Goal: Information Seeking & Learning: Learn about a topic

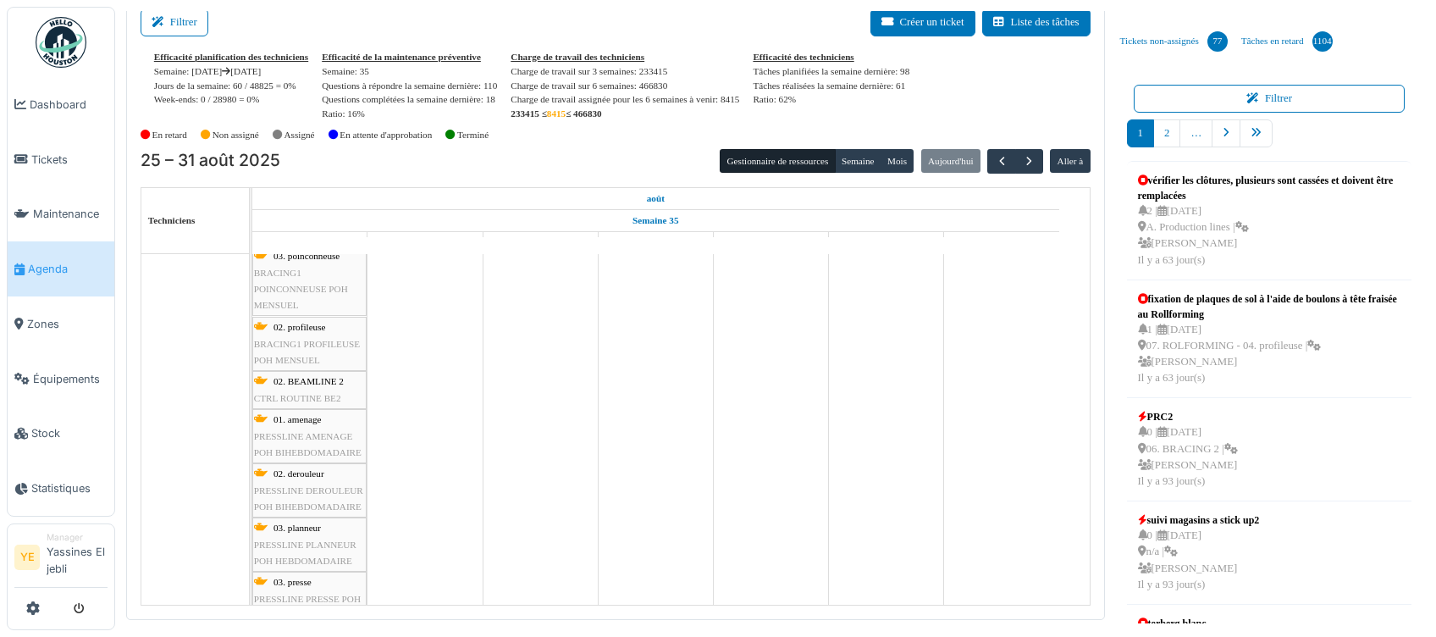
scroll to position [1414, 0]
click at [161, 1] on div "Modifier Demande / observation Demande de materiel Maintenance curative Mainten…" at bounding box center [718, 318] width 1436 height 637
click at [174, 28] on button "Filtrer" at bounding box center [175, 22] width 68 height 28
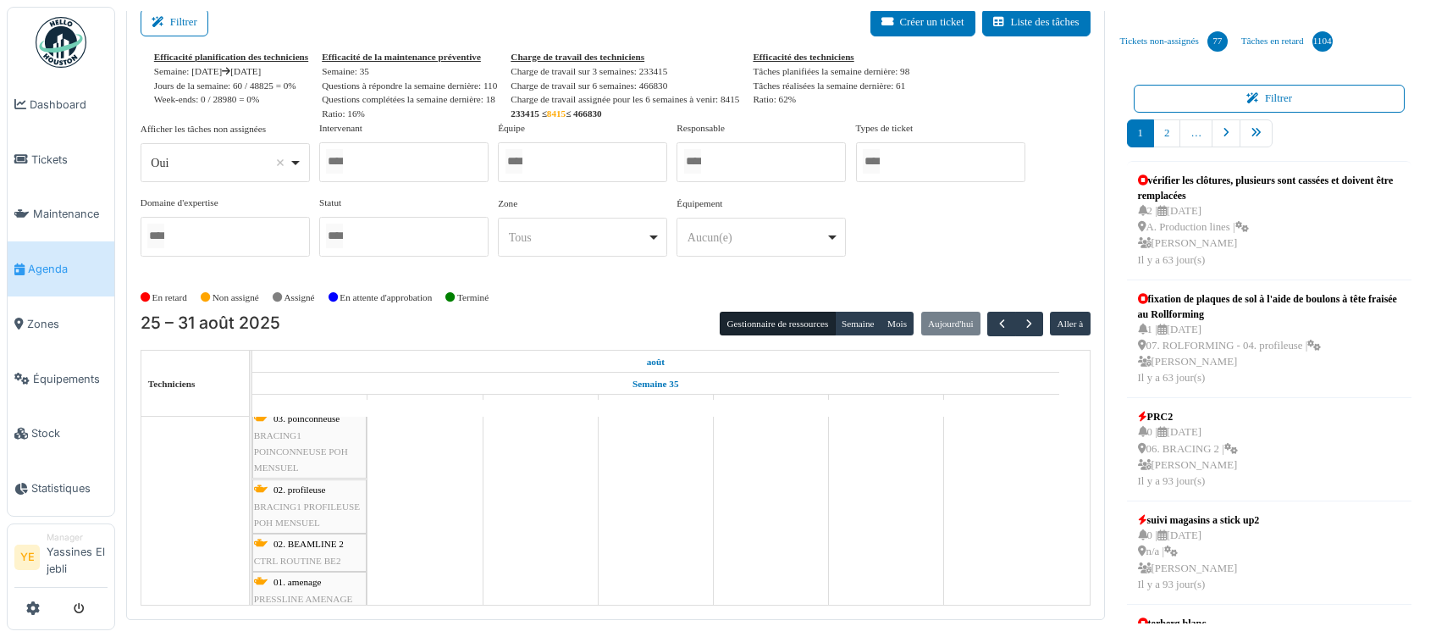
click at [425, 169] on div at bounding box center [403, 162] width 169 height 40
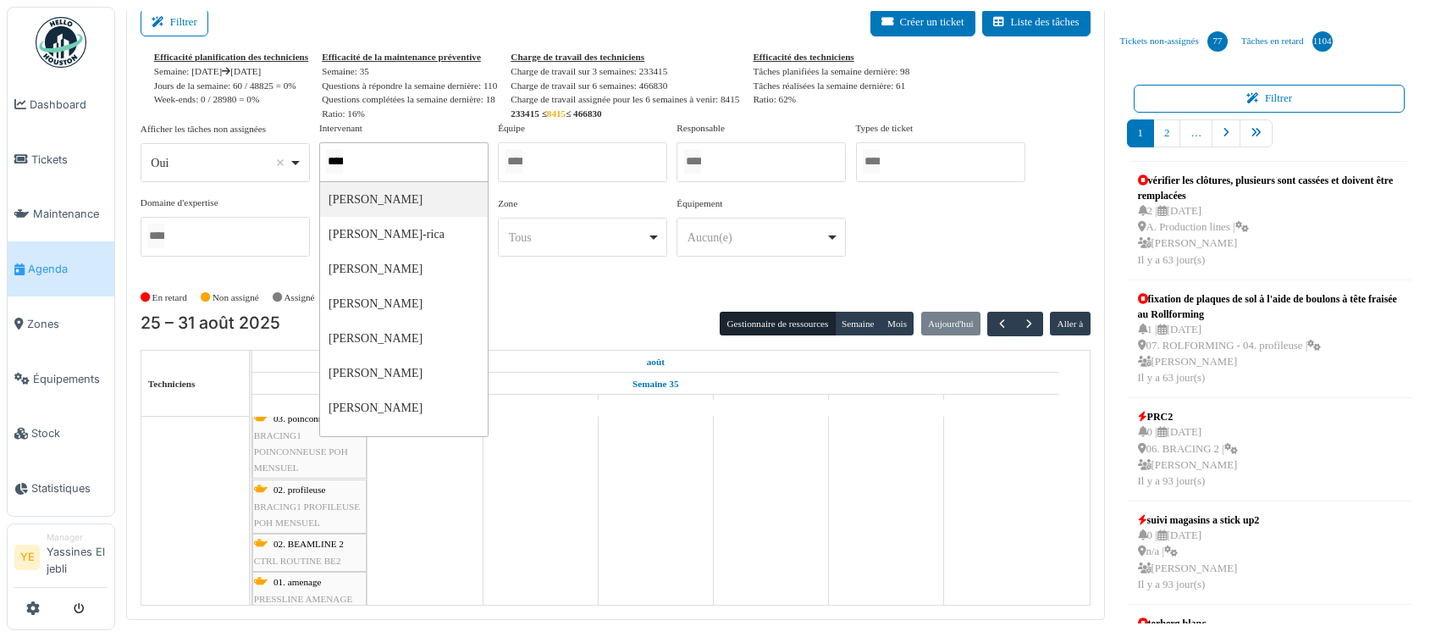
type input "*****"
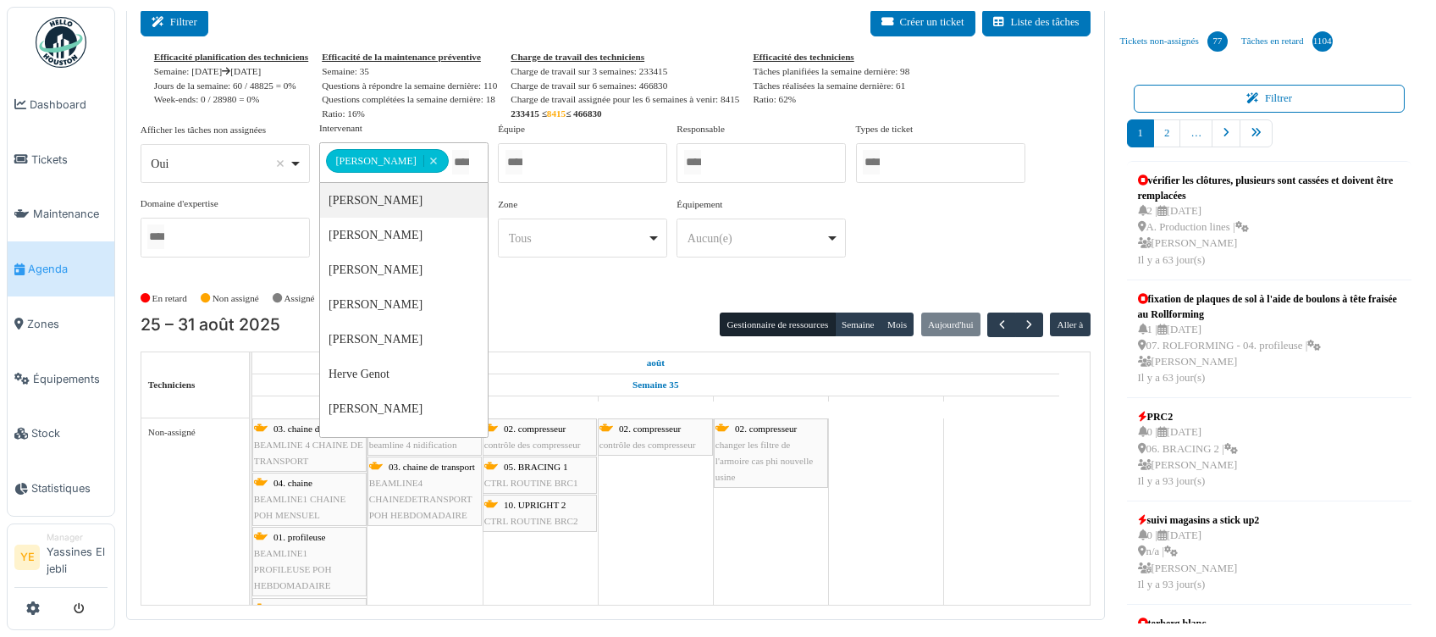
click at [185, 33] on button "Filtrer" at bounding box center [175, 22] width 68 height 28
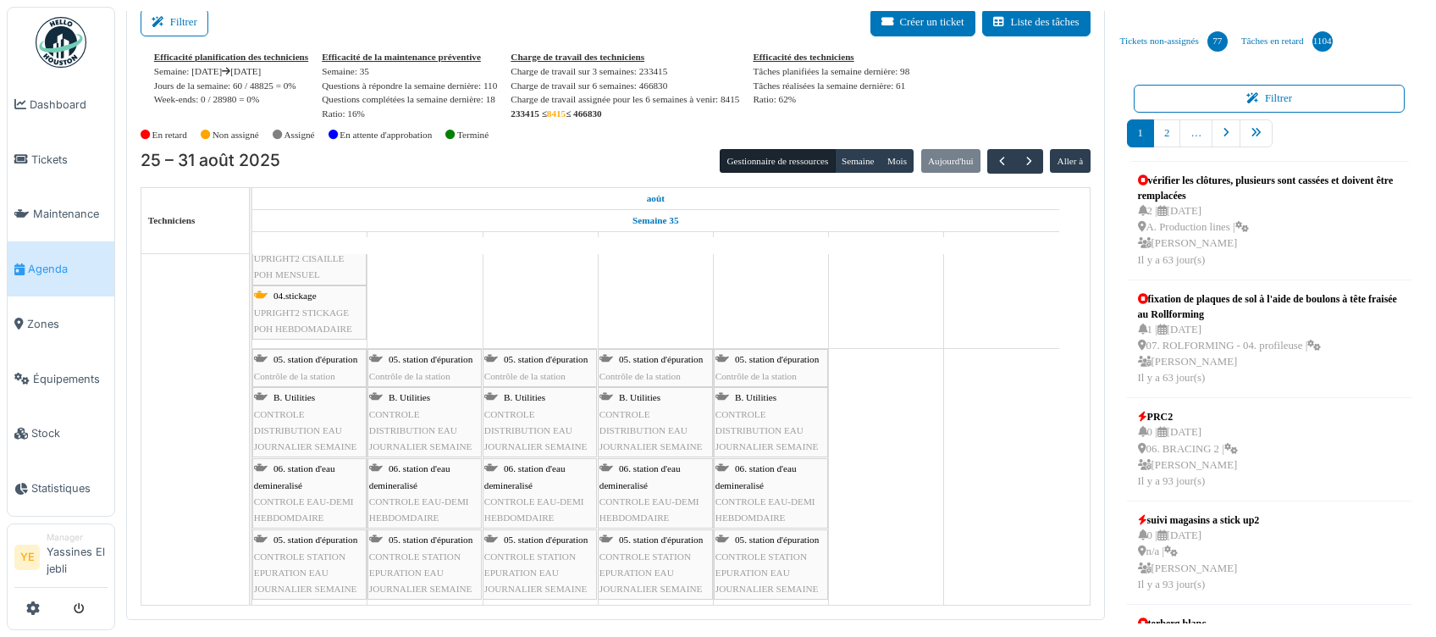
scroll to position [2310, 0]
click at [995, 162] on span "button" at bounding box center [1002, 161] width 14 height 14
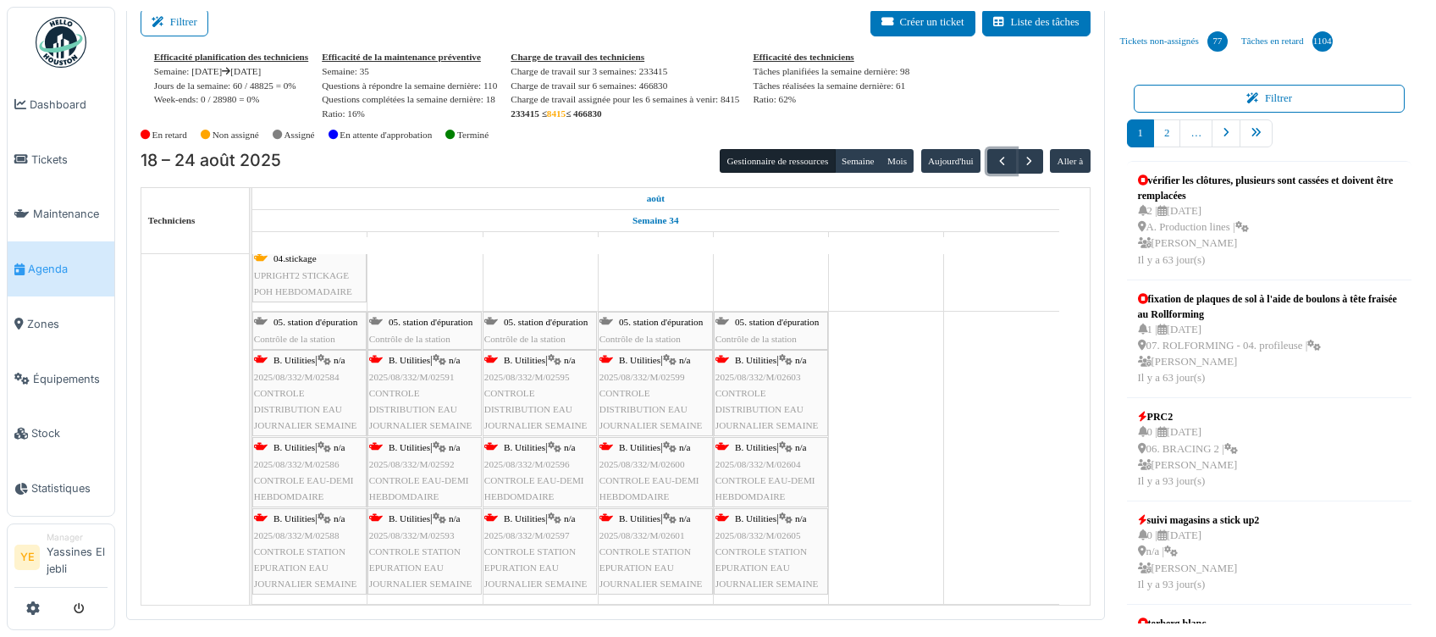
scroll to position [781, 0]
click at [995, 163] on span "button" at bounding box center [1002, 161] width 14 height 14
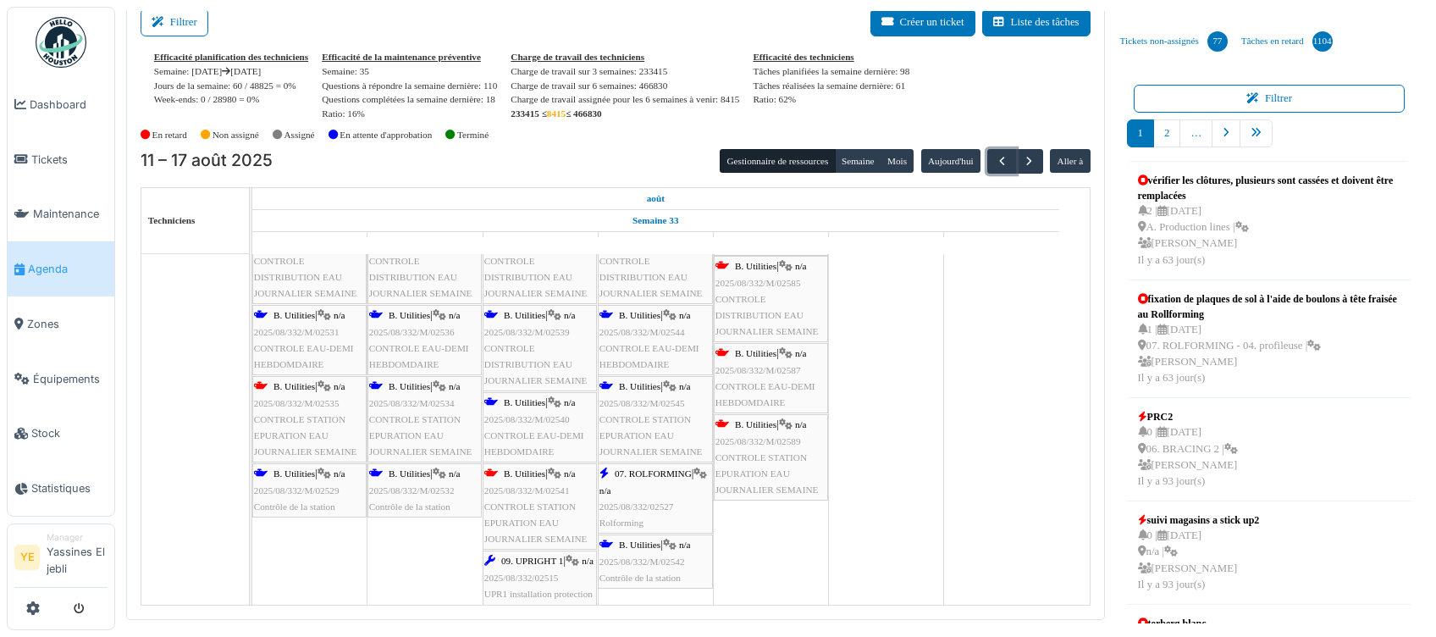
scroll to position [0, 0]
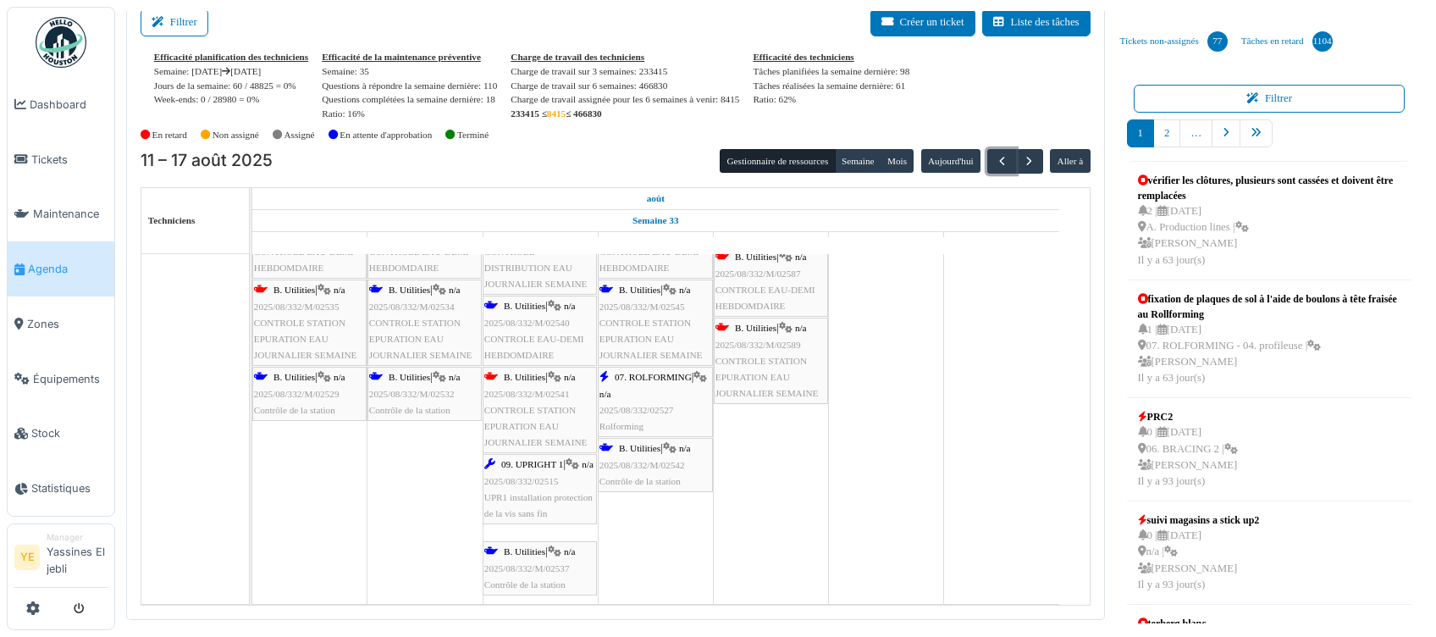
click at [404, 405] on span "Contrôle de la station" at bounding box center [409, 410] width 81 height 10
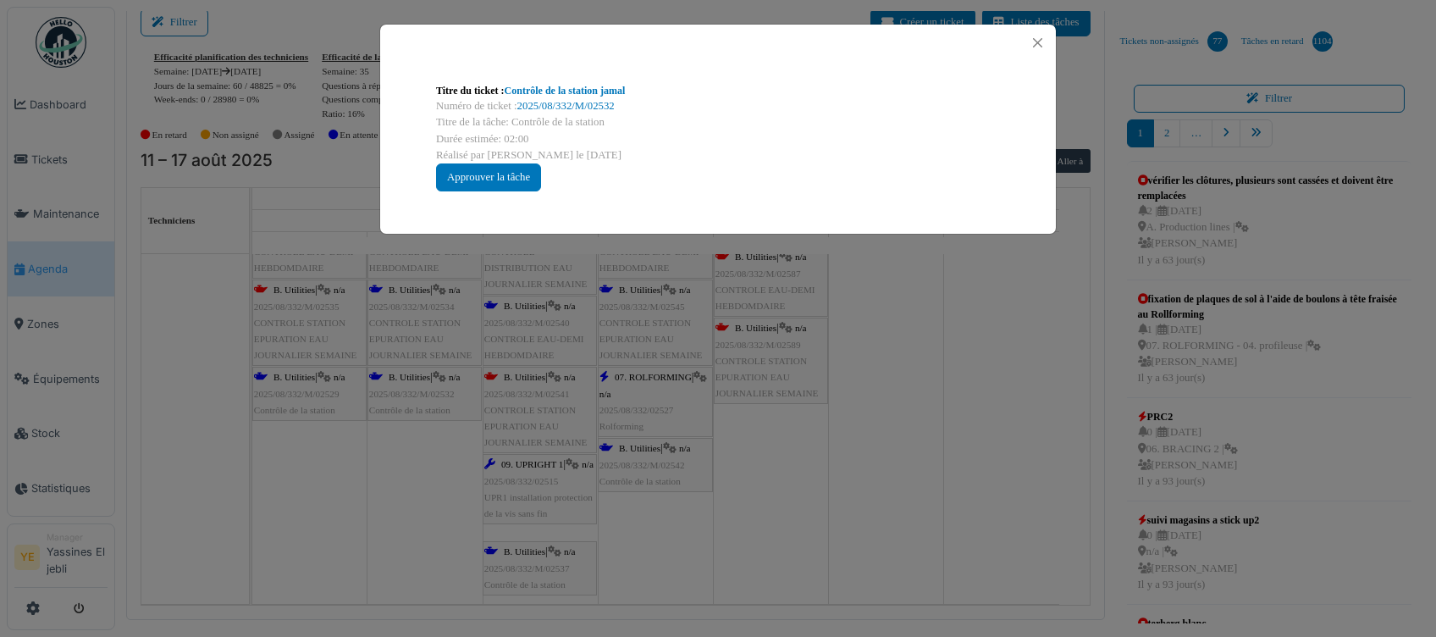
click at [524, 392] on div "Titre du ticket : Contrôle de la station jamal Numéro de ticket : 2025/08/332/M…" at bounding box center [718, 318] width 1436 height 637
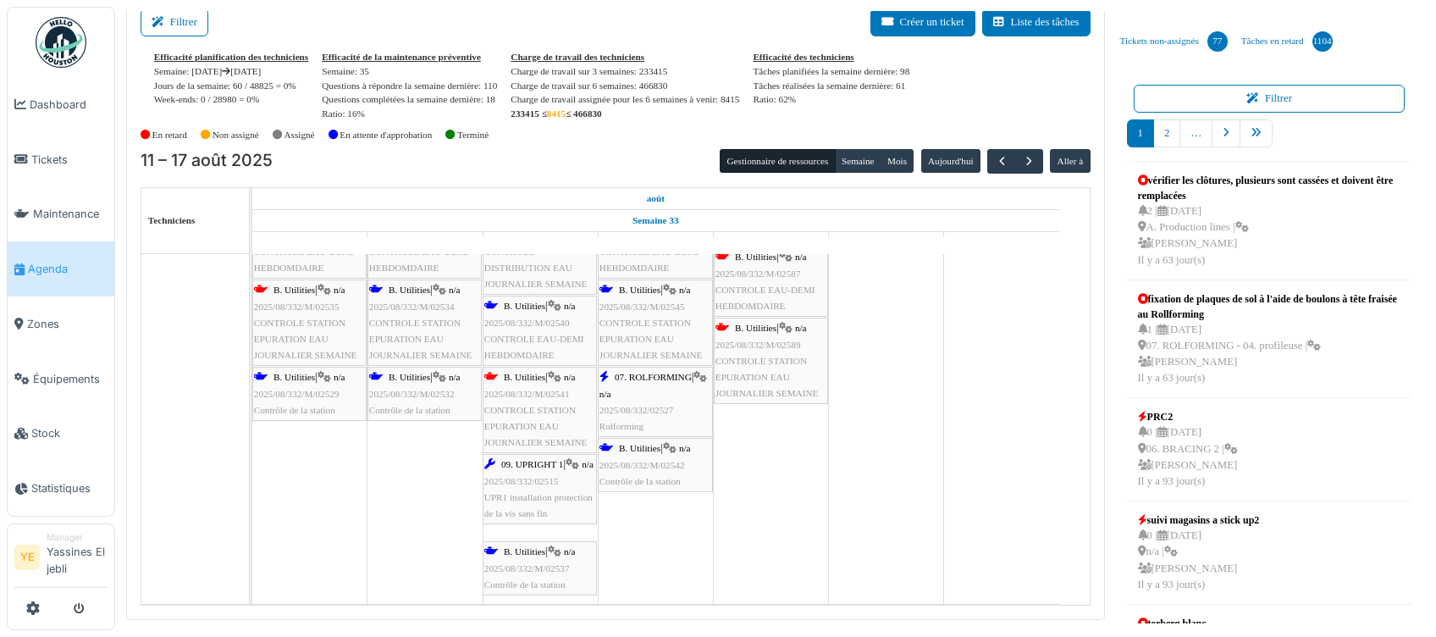
click at [532, 372] on span "B. Utilities" at bounding box center [524, 377] width 41 height 10
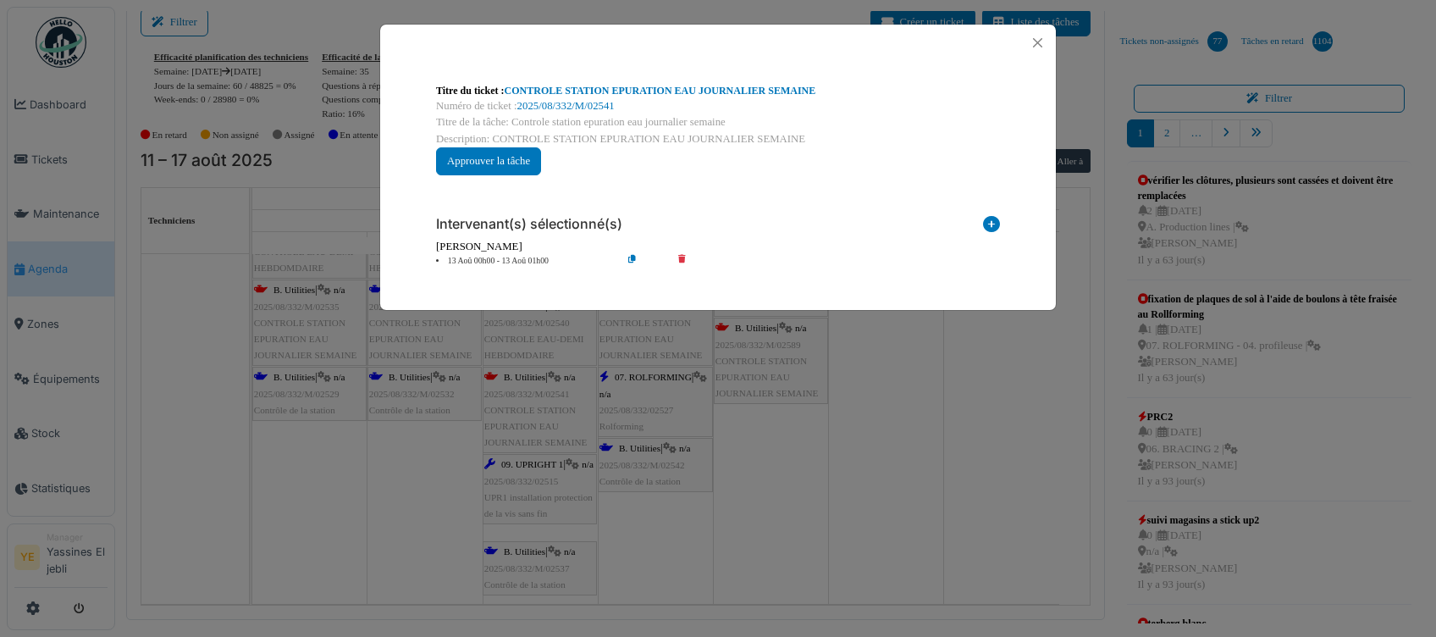
click at [528, 388] on div "**********" at bounding box center [718, 318] width 1436 height 637
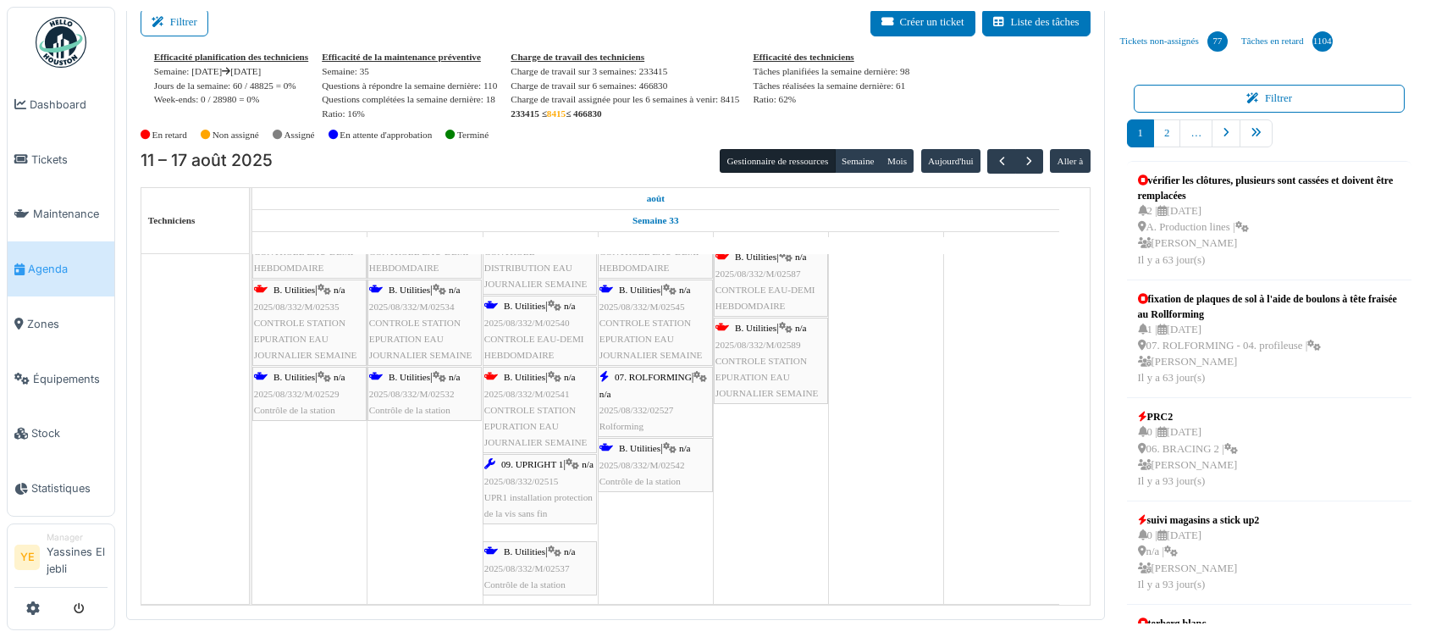
click at [672, 376] on div "07. ROLFORMING | n/a 2025/08/332/02527 Rolforming" at bounding box center [656, 401] width 112 height 65
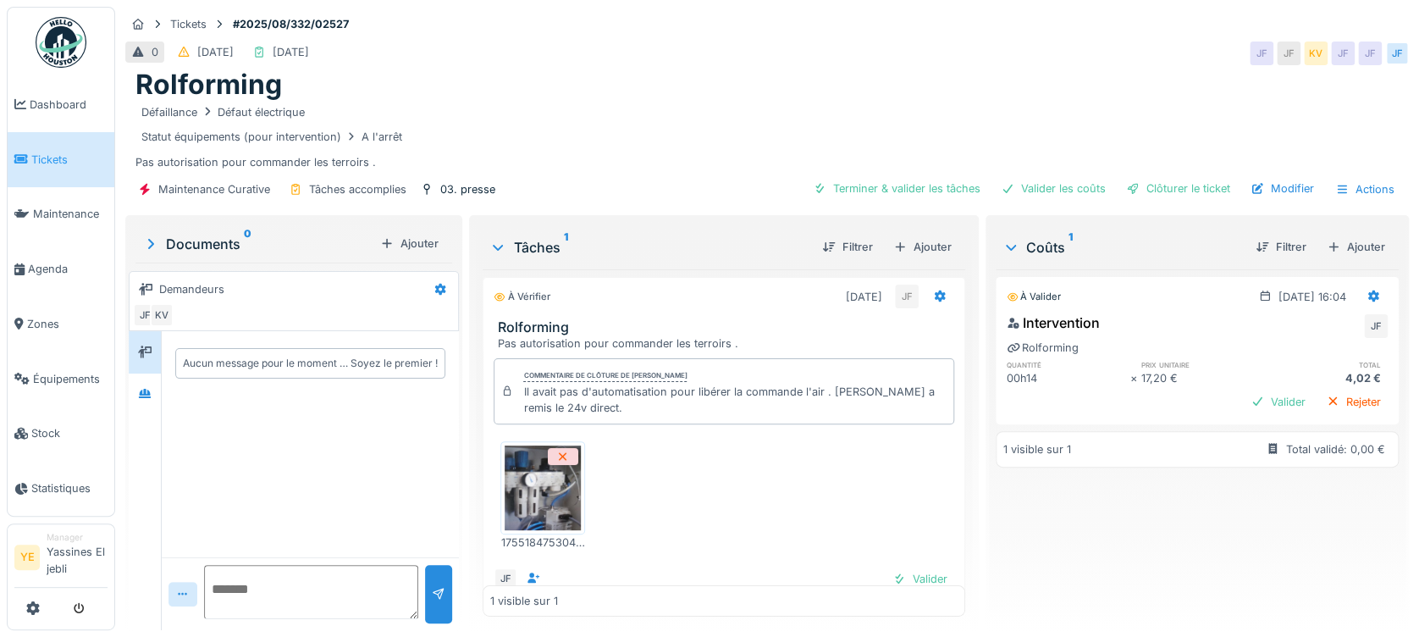
click at [781, 141] on div "Statut équipements (pour intervention) A l'arrêt" at bounding box center [768, 136] width 1264 height 21
click at [54, 45] on img at bounding box center [61, 42] width 51 height 51
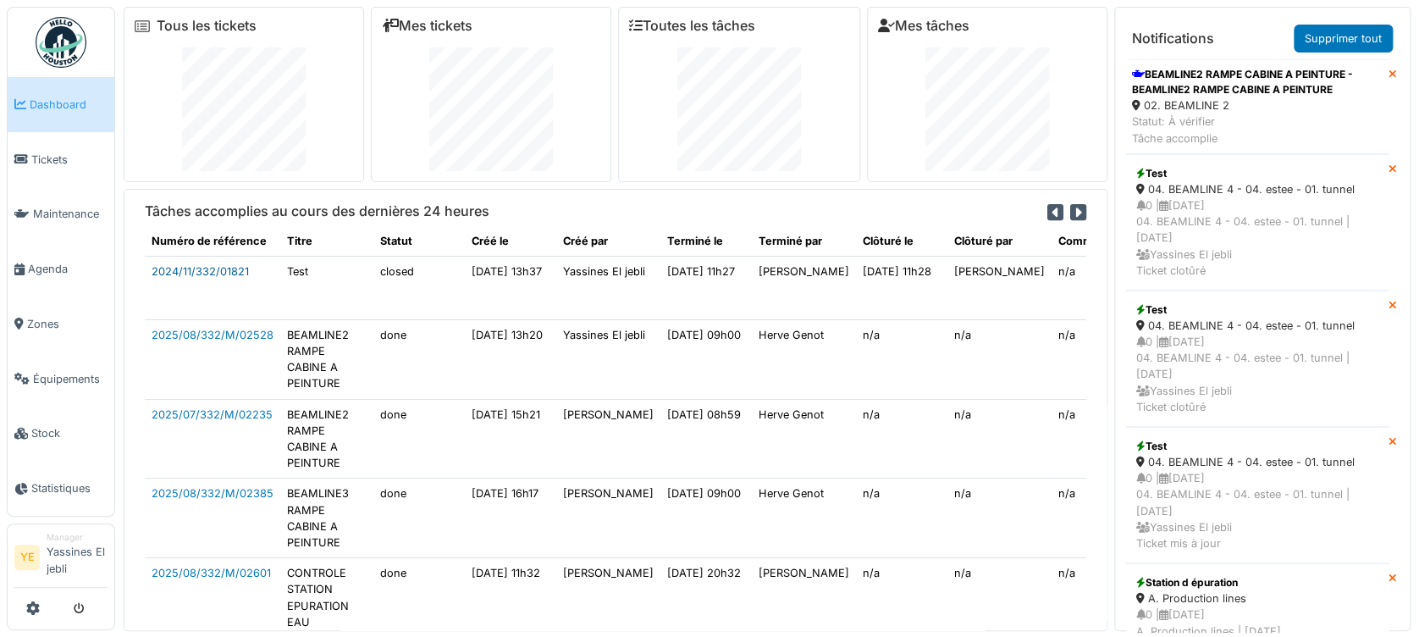
click at [220, 268] on link "2024/11/332/01821" at bounding box center [200, 271] width 97 height 13
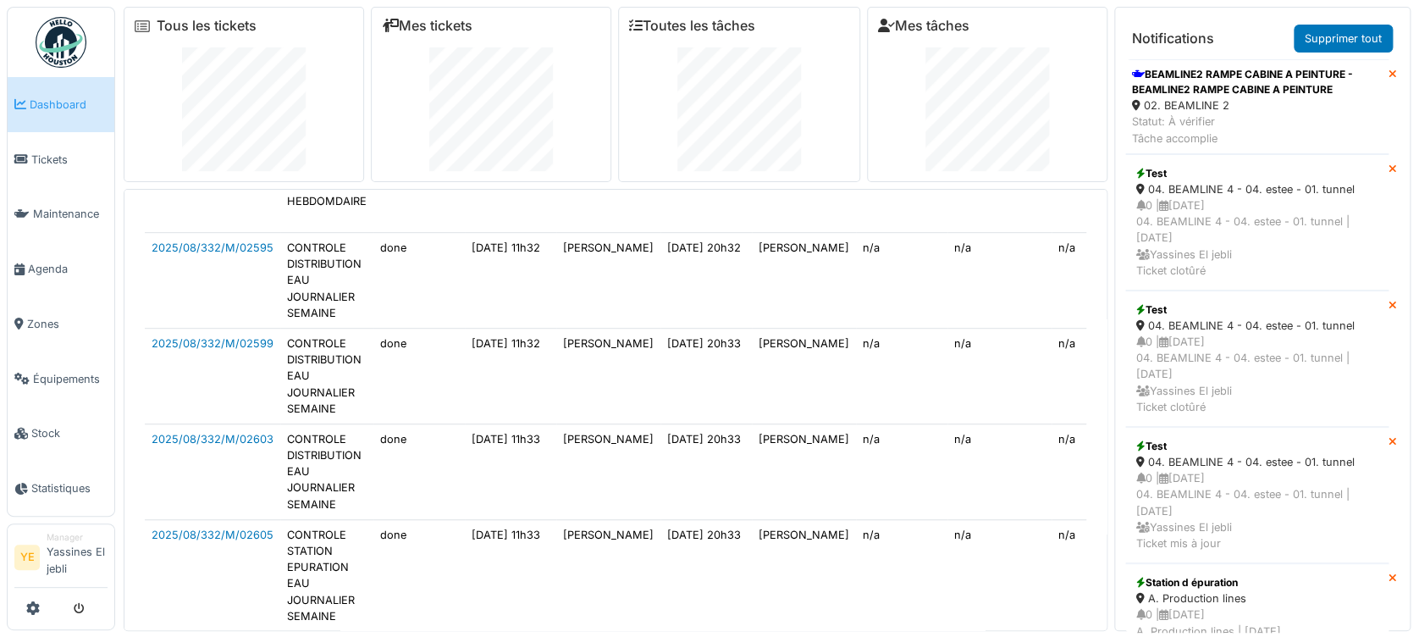
scroll to position [1619, 0]
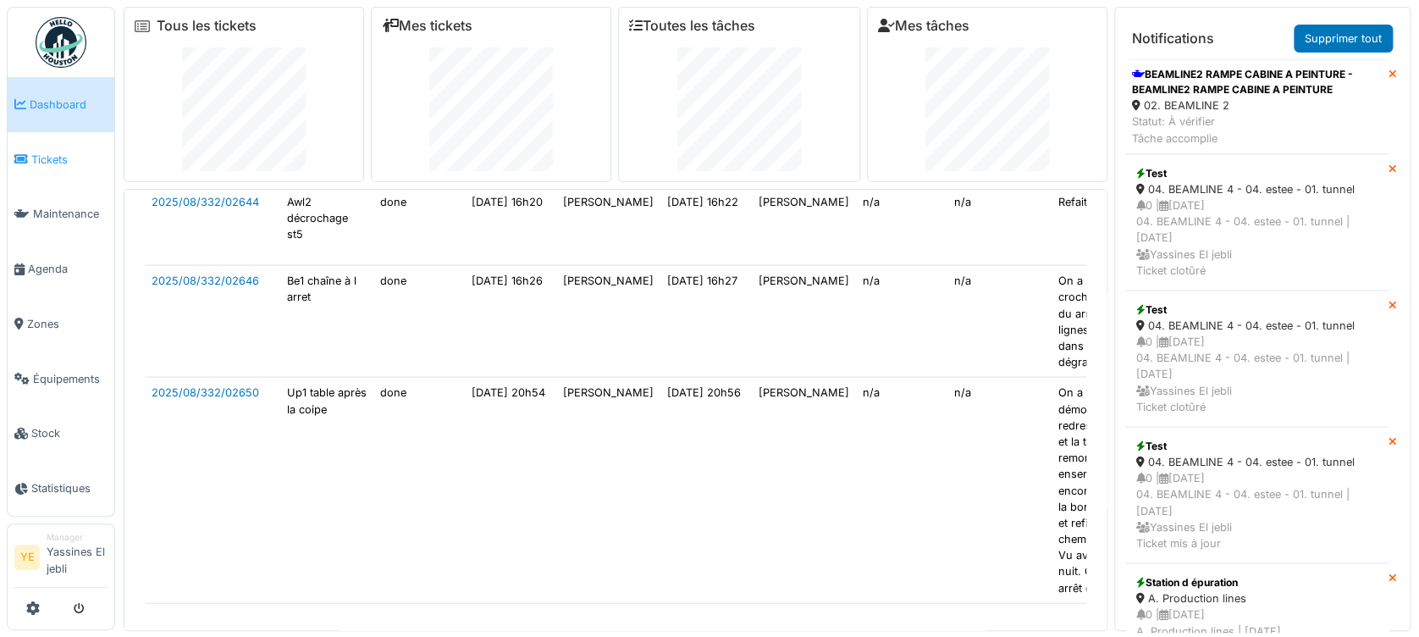
click at [47, 152] on span "Tickets" at bounding box center [69, 160] width 76 height 16
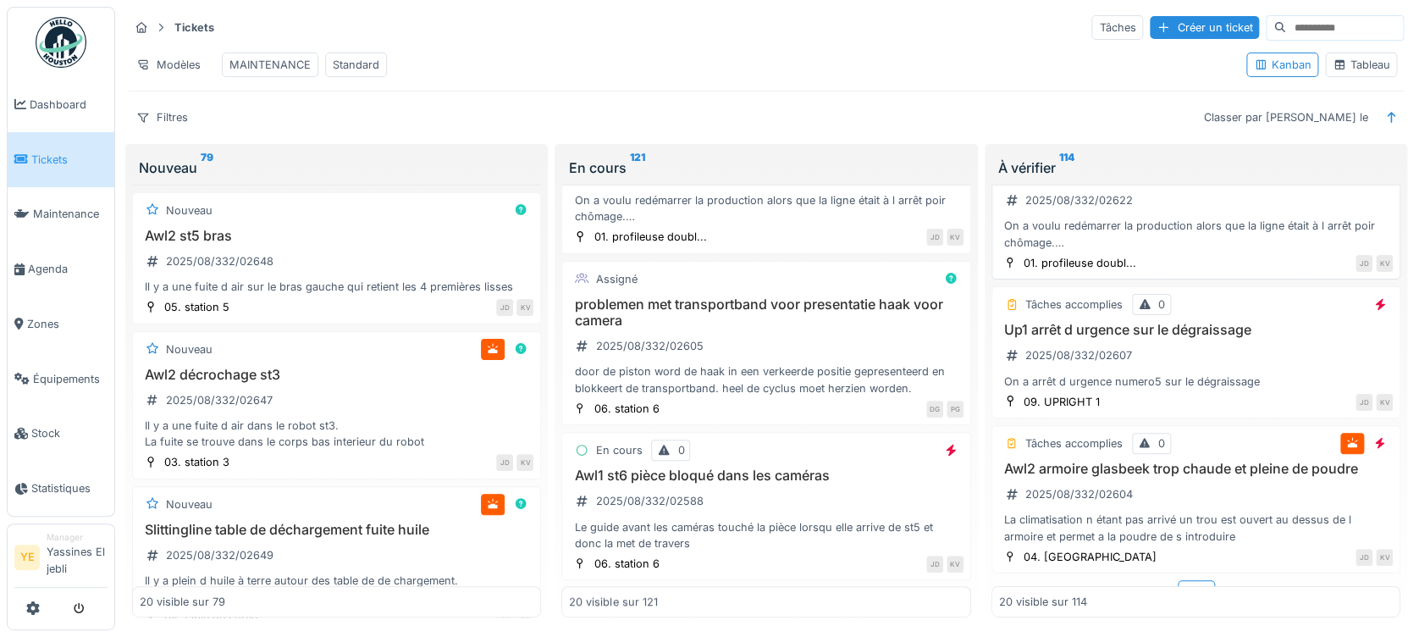
scroll to position [2562, 0]
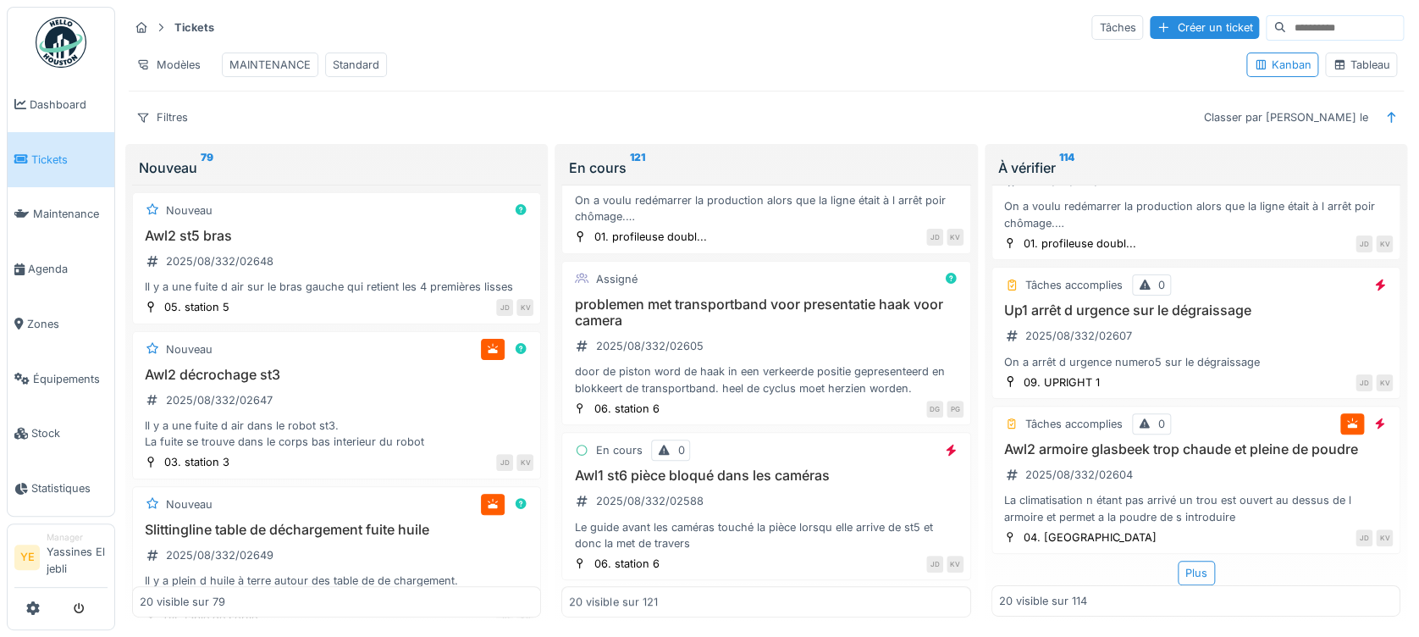
click at [1027, 169] on div "À vérifier 114" at bounding box center [1196, 168] width 409 height 34
drag, startPoint x: 1016, startPoint y: 182, endPoint x: 810, endPoint y: 100, distance: 222.4
click at [810, 101] on div "Tickets Tâches Créer un ticket Modèles MAINTENANCE Standard Kanban Tableau Filt…" at bounding box center [767, 319] width 1291 height 624
click at [647, 166] on div "En cours 121" at bounding box center [766, 168] width 409 height 34
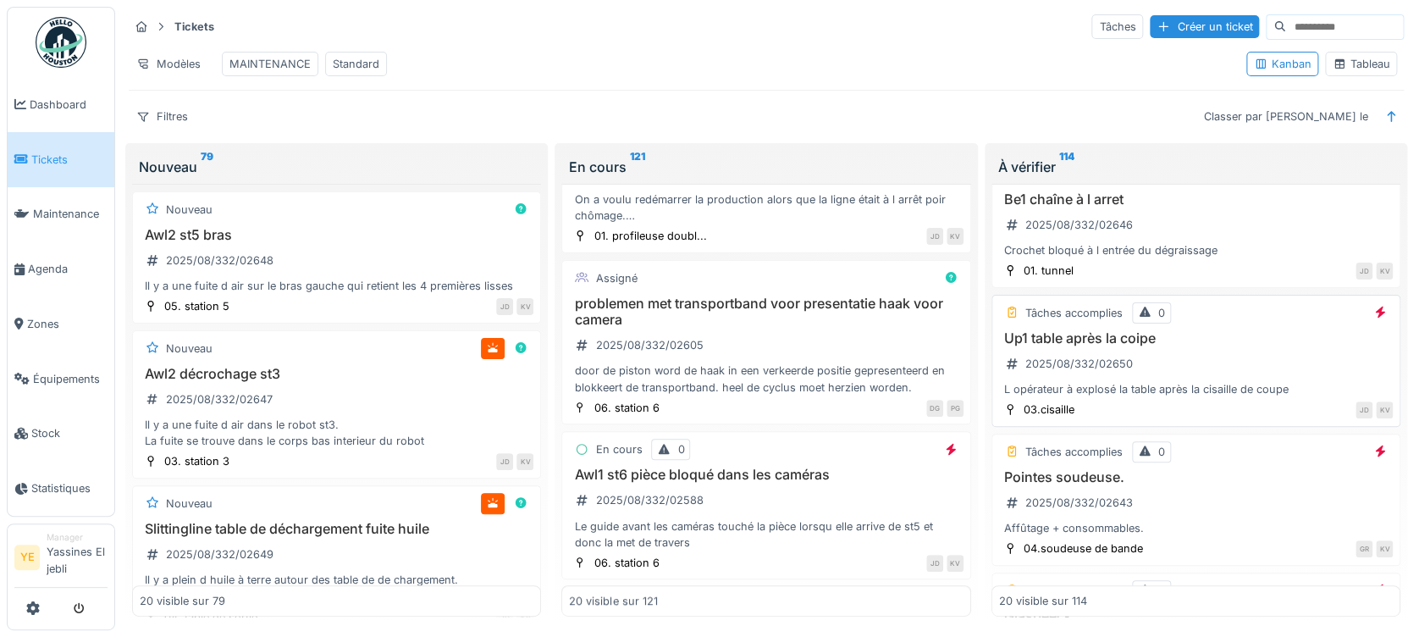
scroll to position [78, 0]
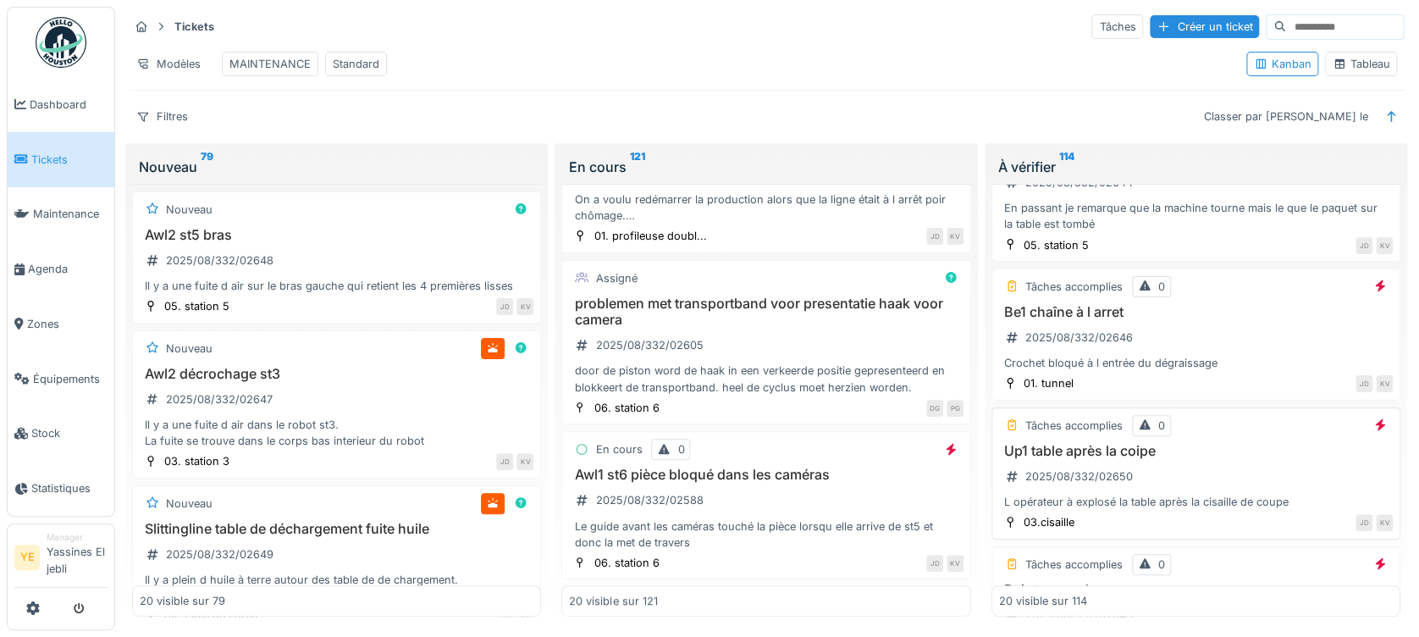
click at [1180, 443] on h3 "Up1 table après la coipe" at bounding box center [1196, 451] width 394 height 16
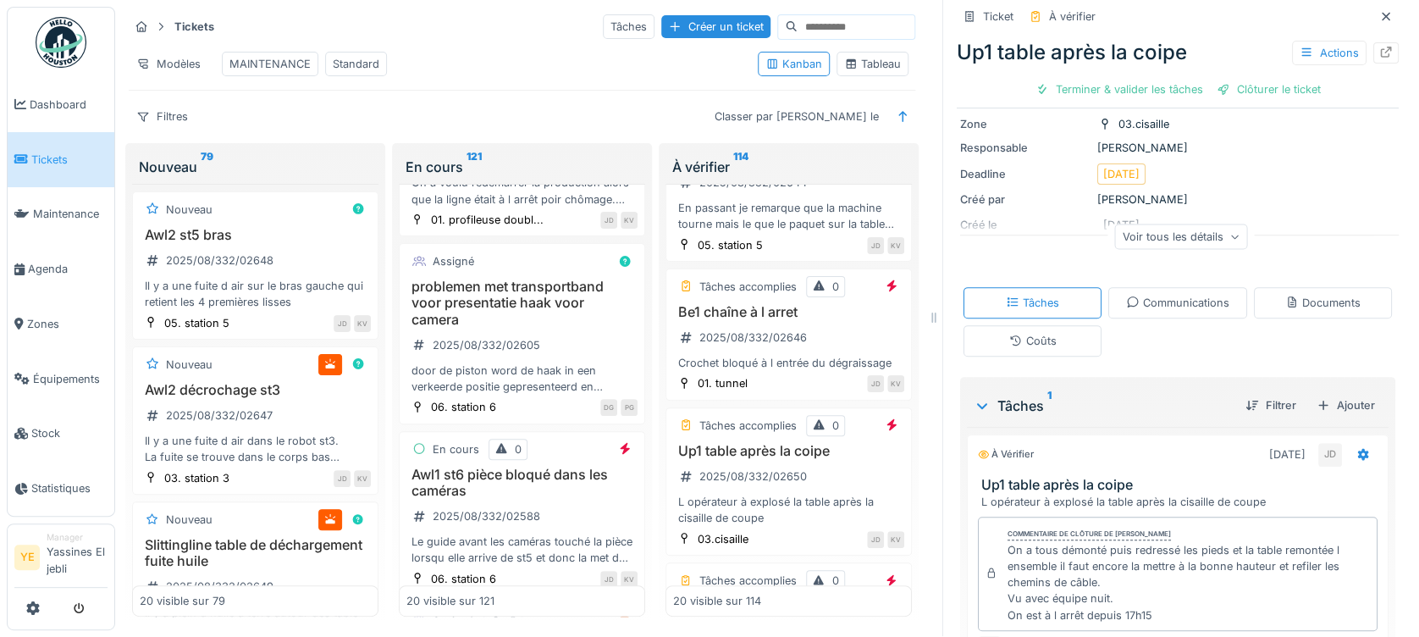
scroll to position [243, 0]
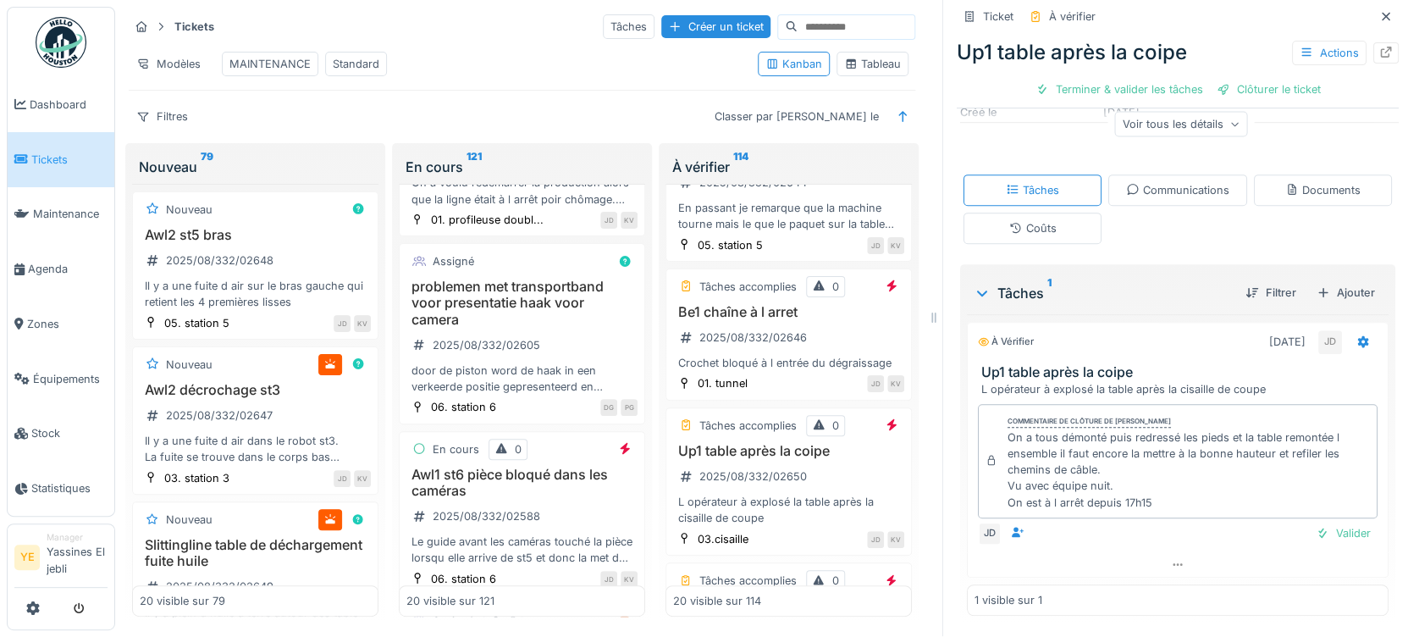
click at [1049, 213] on div "Coûts" at bounding box center [1033, 228] width 138 height 31
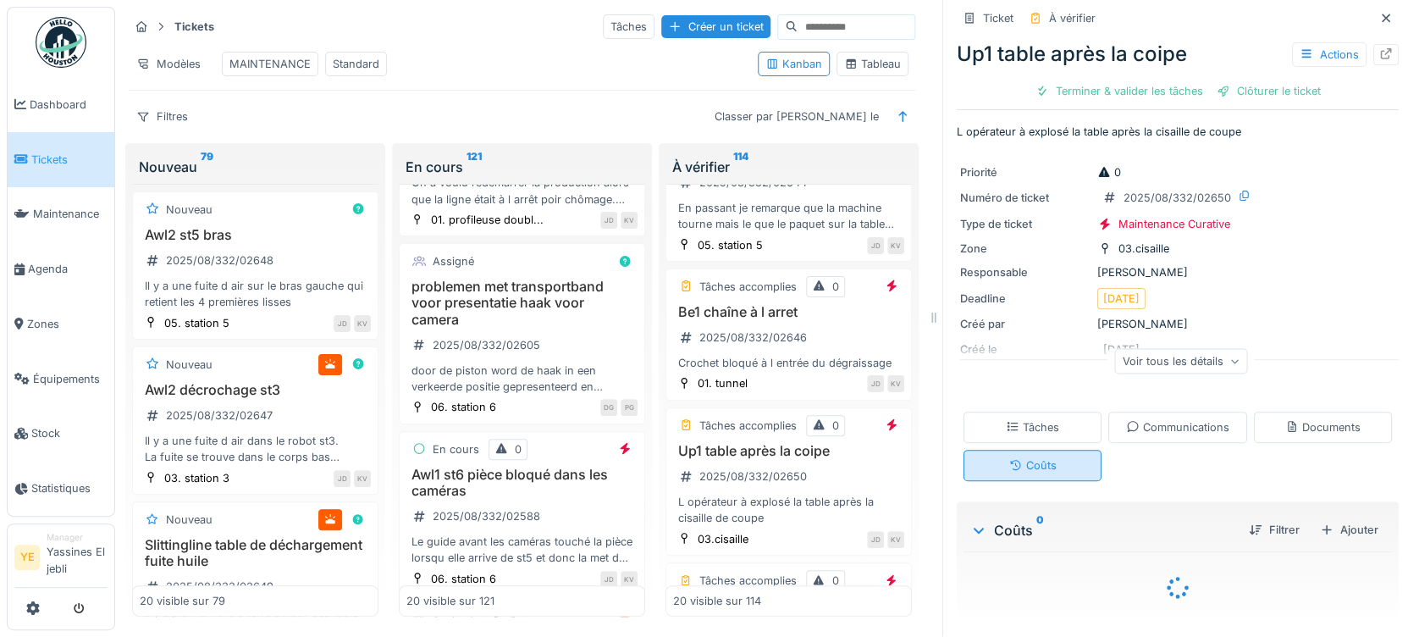
scroll to position [50, 0]
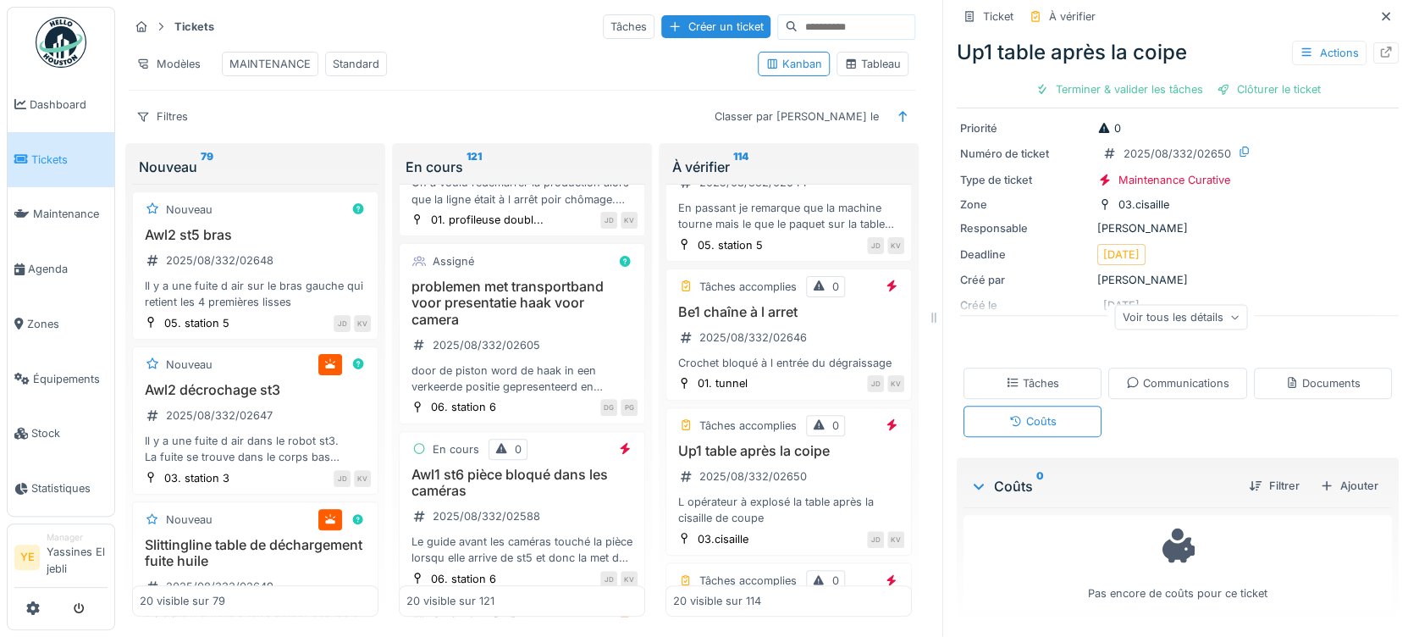
click at [1154, 375] on div "Communications" at bounding box center [1177, 383] width 103 height 16
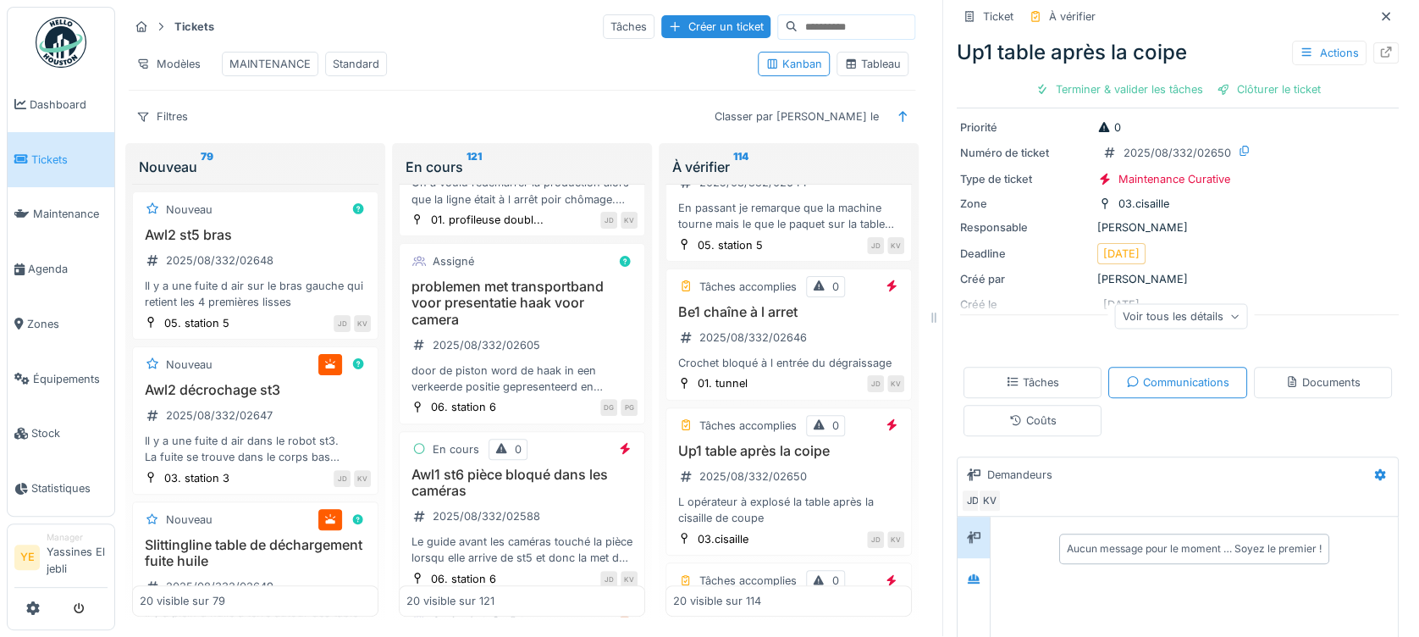
scroll to position [224, 0]
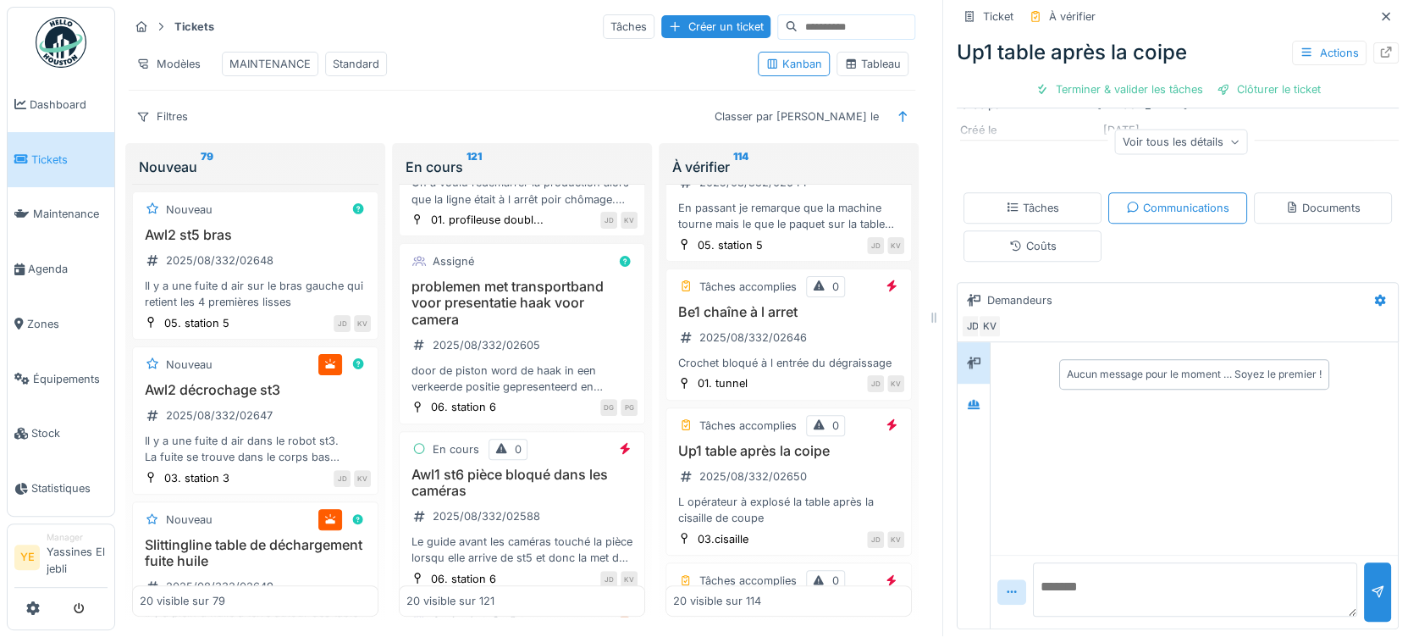
click at [1286, 200] on div "Documents" at bounding box center [1323, 208] width 75 height 16
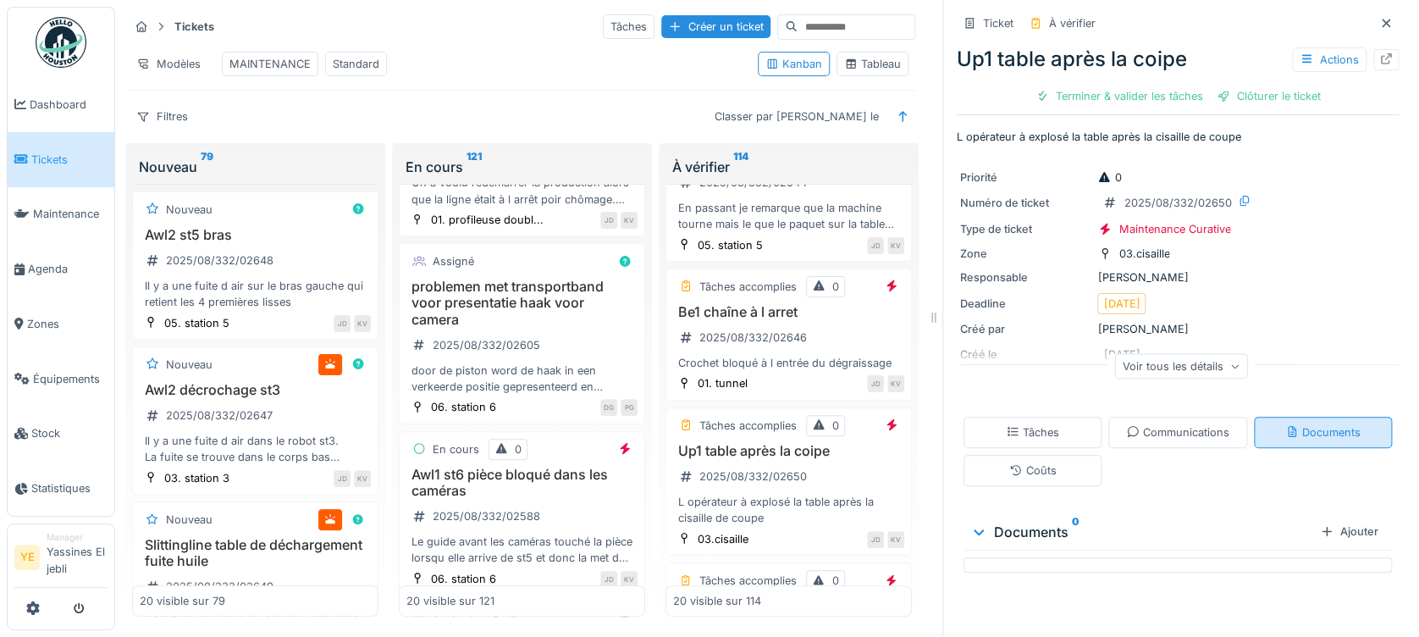
scroll to position [0, 0]
click at [1037, 424] on div "Tâches" at bounding box center [1032, 432] width 53 height 16
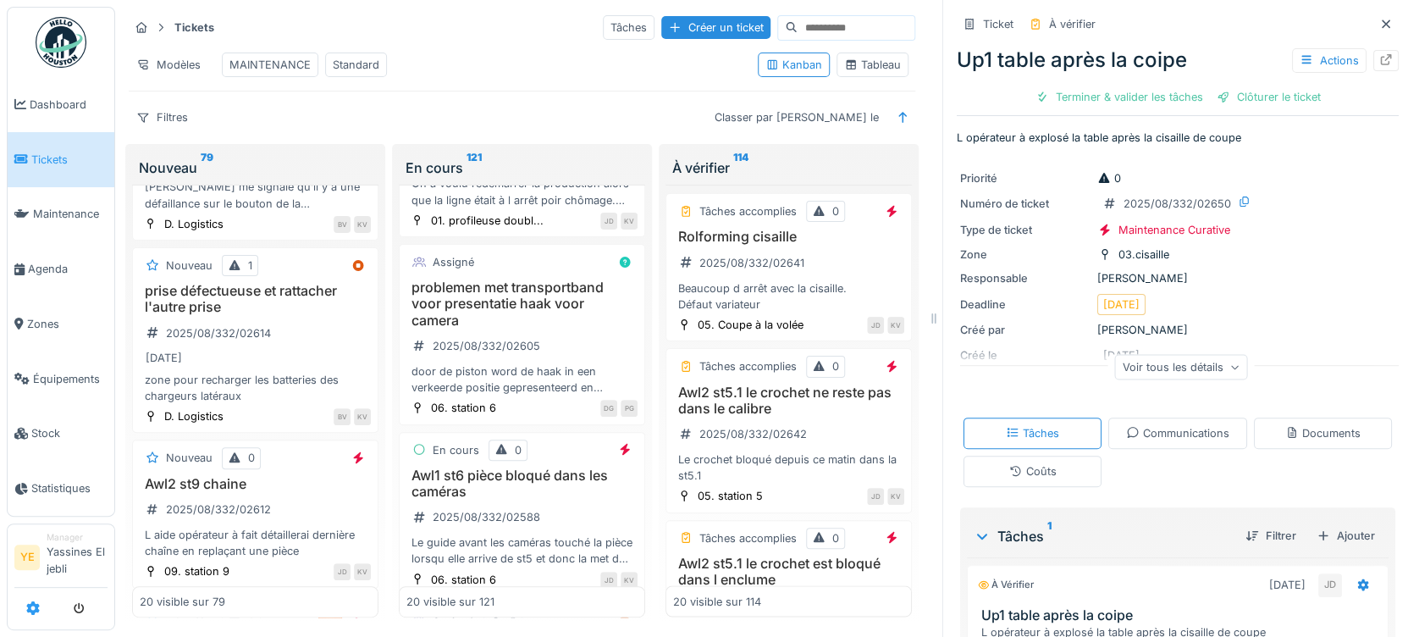
click at [28, 601] on icon at bounding box center [33, 608] width 14 height 14
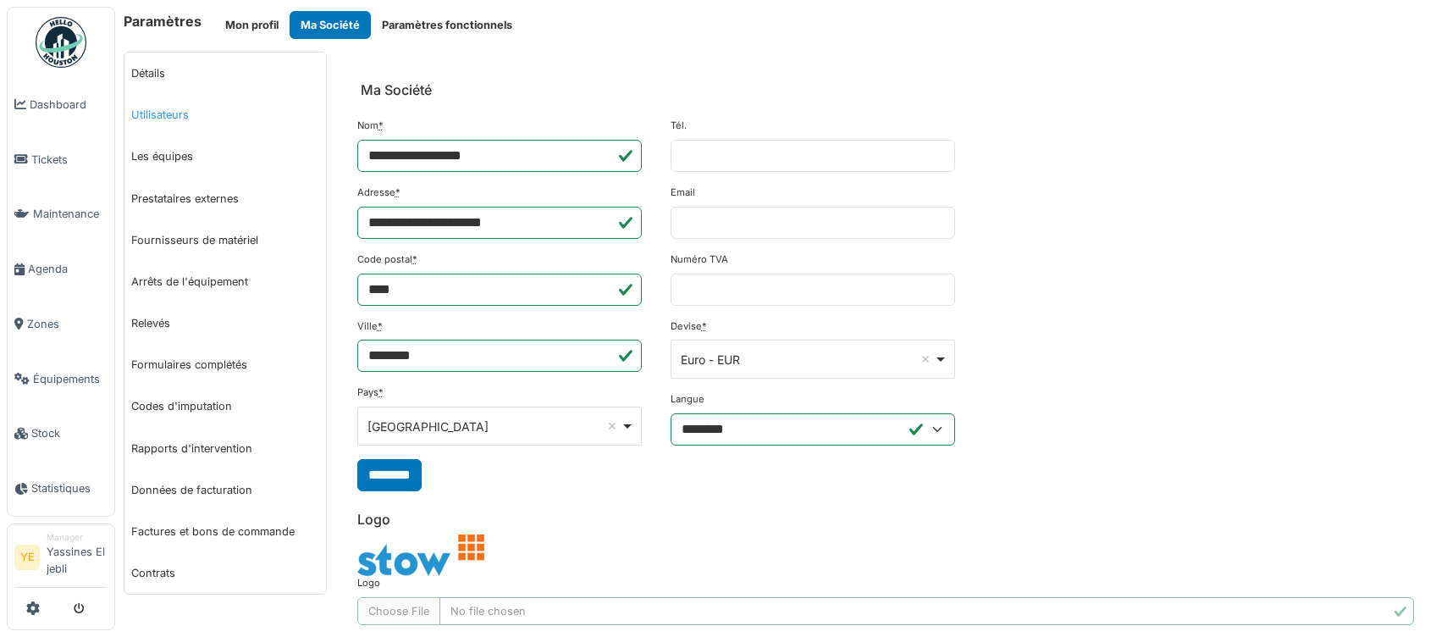
click at [169, 120] on link "Utilisateurs" at bounding box center [225, 114] width 202 height 41
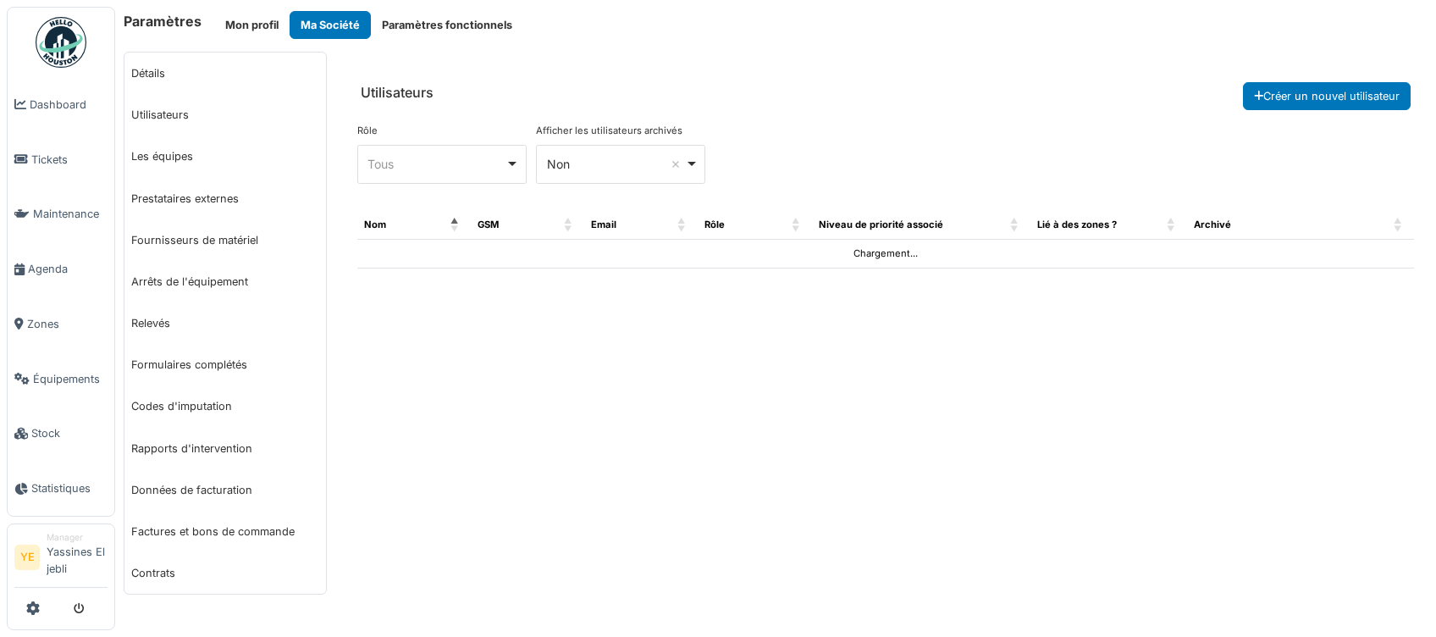
select select "***"
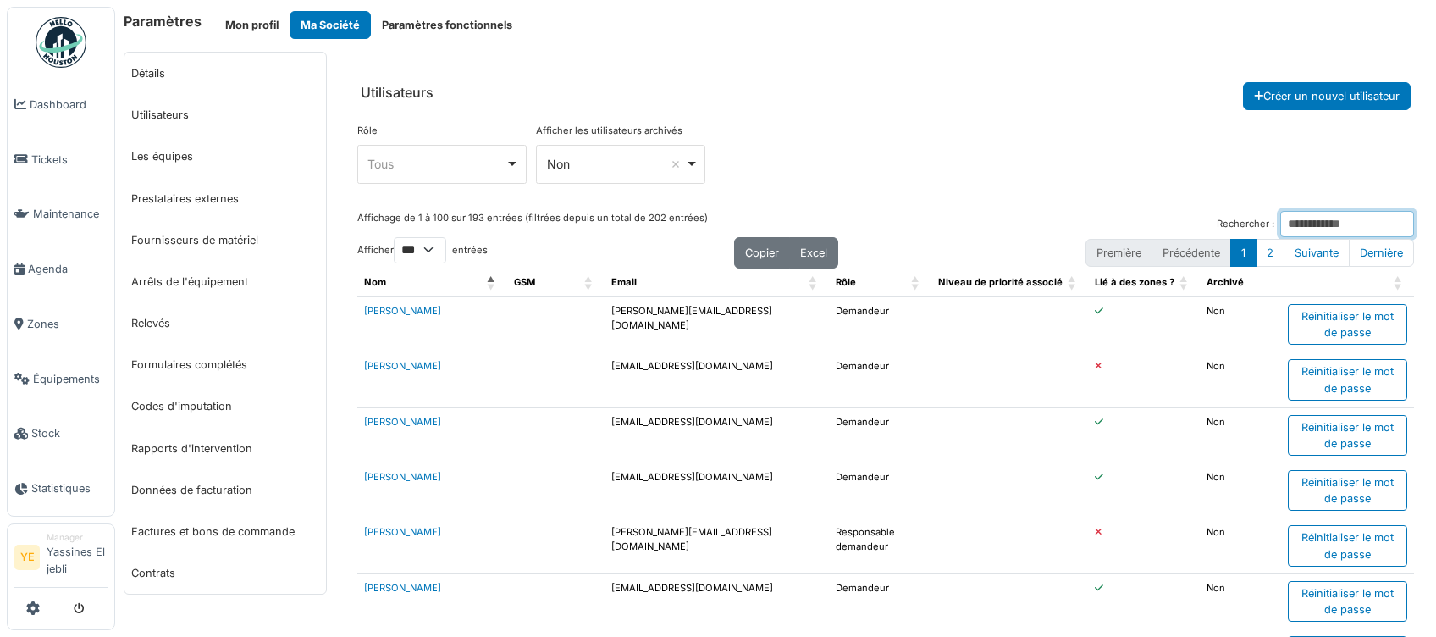
click at [1316, 229] on input "Rechercher :" at bounding box center [1348, 224] width 134 height 26
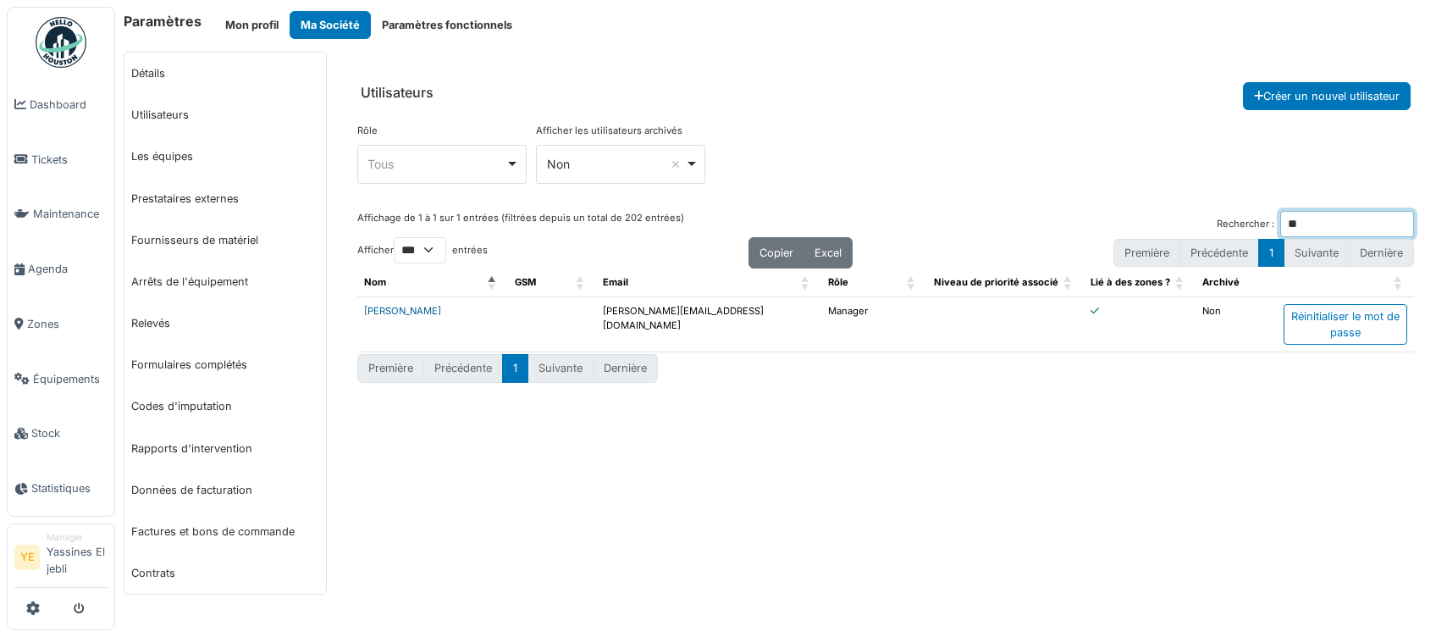
type input "**"
click at [433, 307] on link "[PERSON_NAME]" at bounding box center [402, 311] width 77 height 12
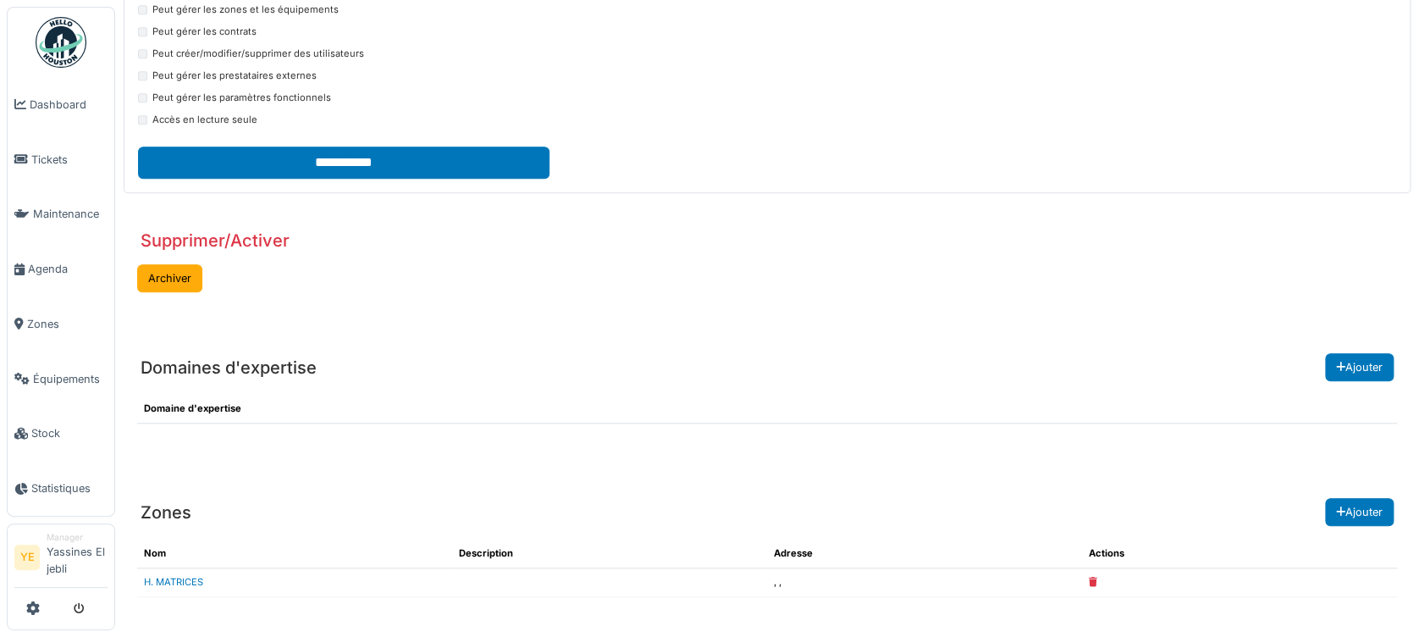
scroll to position [600, 0]
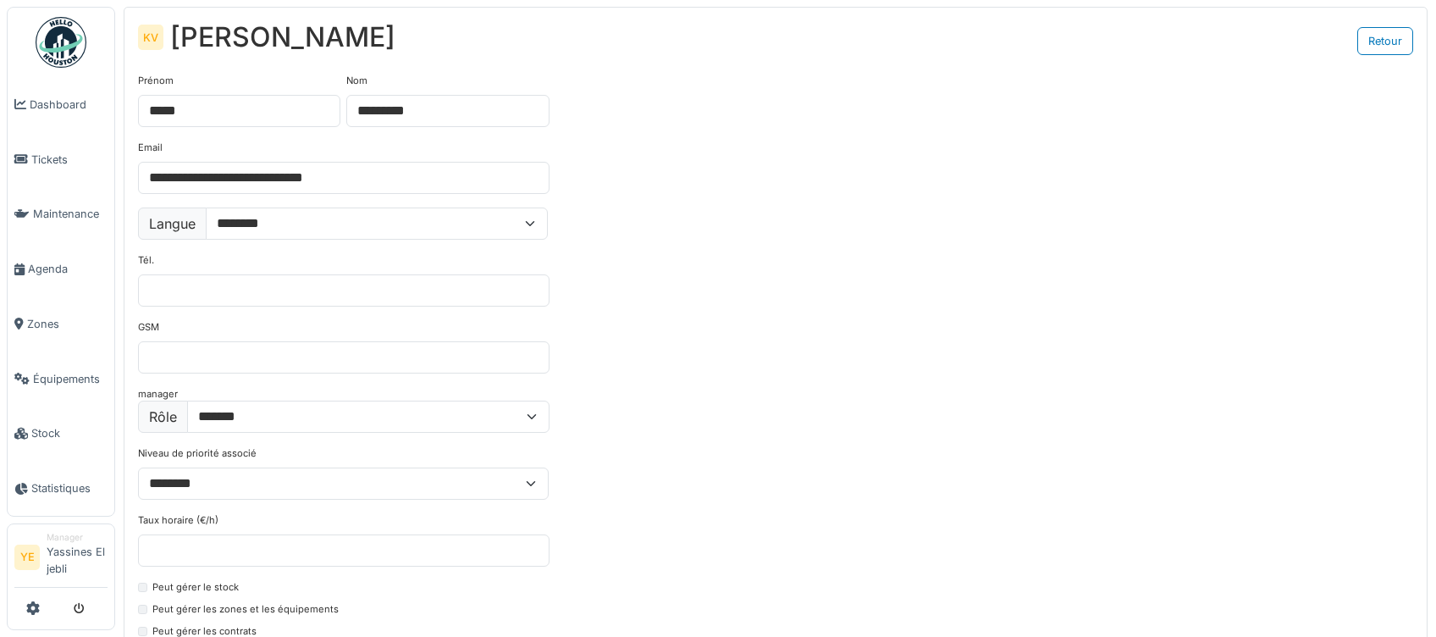
select select "***"
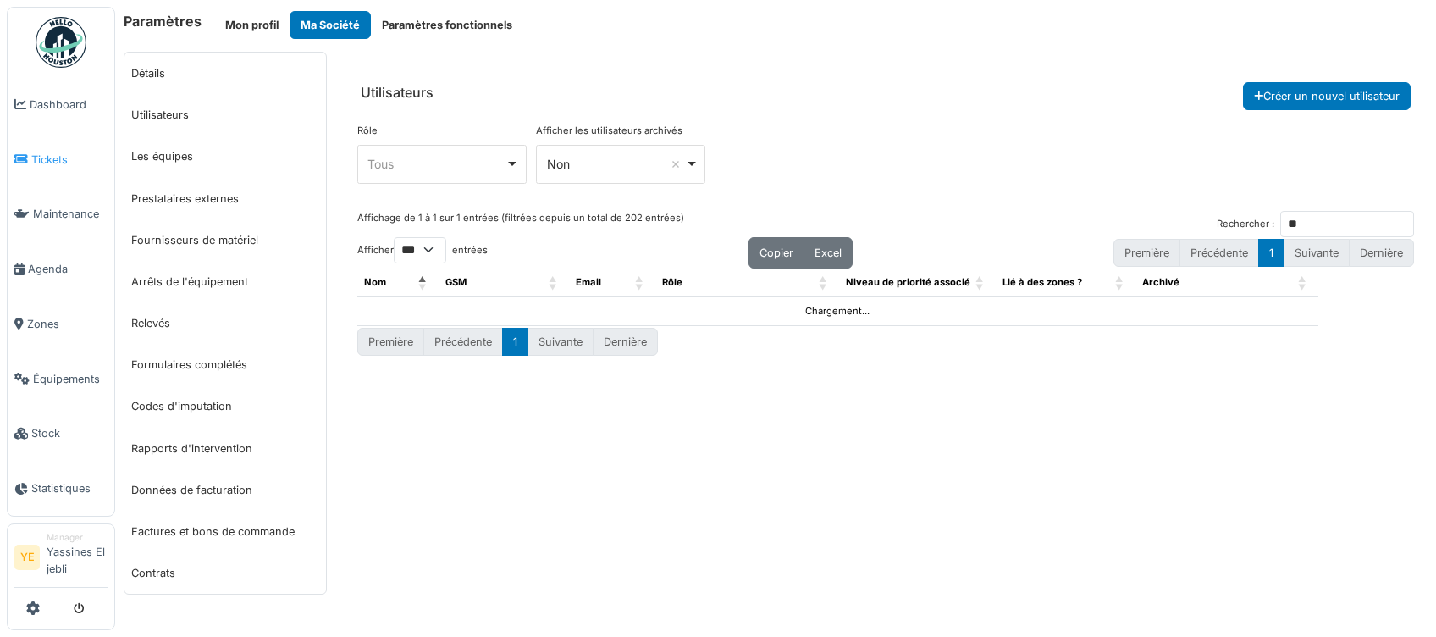
click at [43, 152] on span "Tickets" at bounding box center [69, 160] width 76 height 16
select select "***"
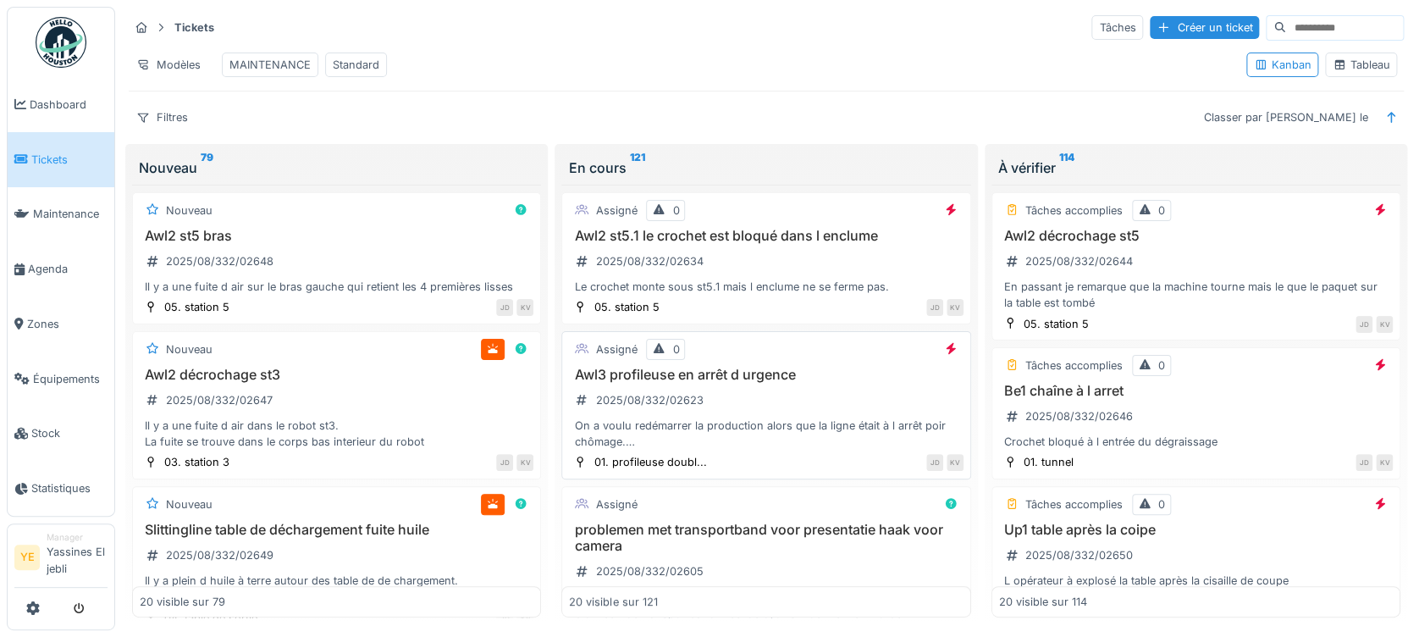
click at [722, 383] on h3 "Awl3 profileuse en arrêt d urgence" at bounding box center [766, 375] width 394 height 16
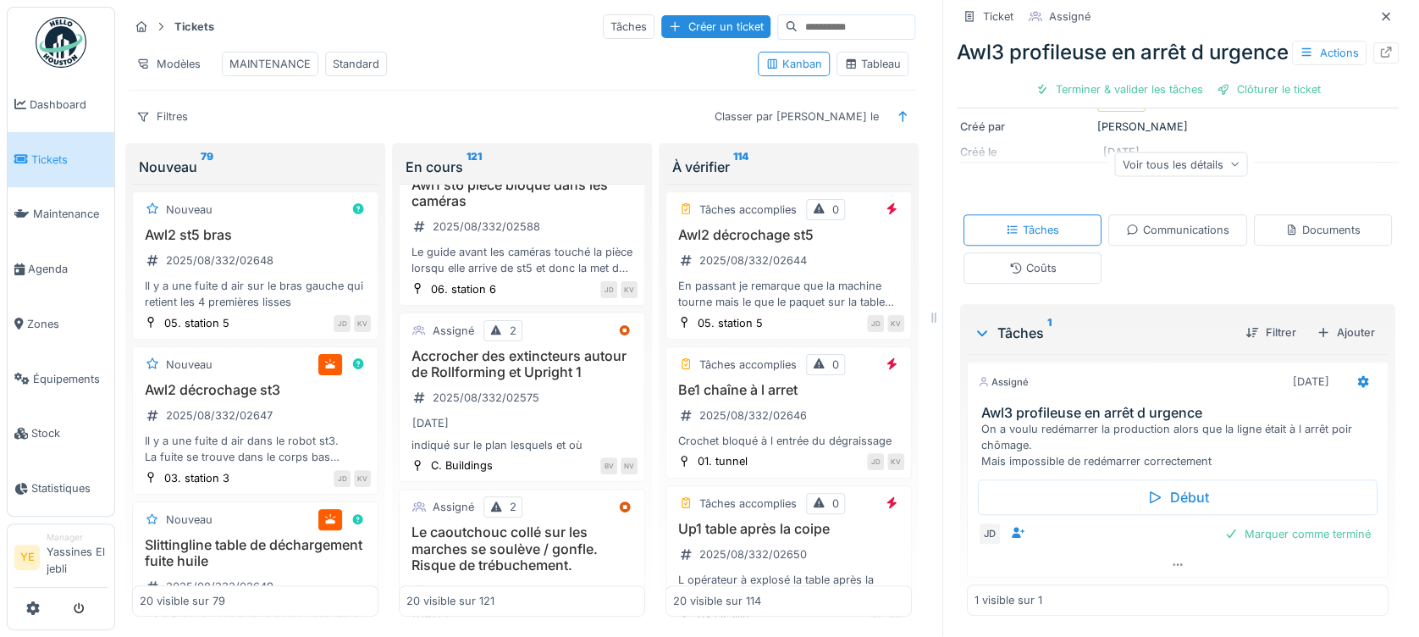
scroll to position [790, 0]
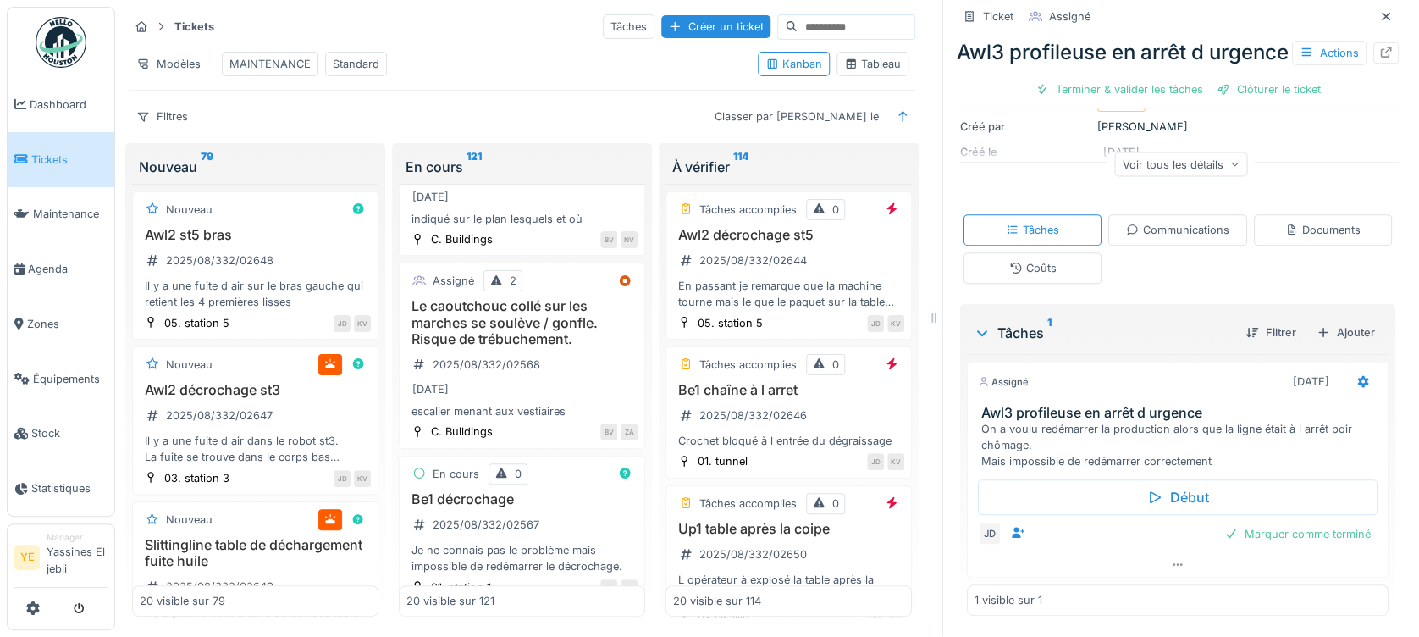
click at [844, 56] on div "Tableau" at bounding box center [872, 64] width 57 height 16
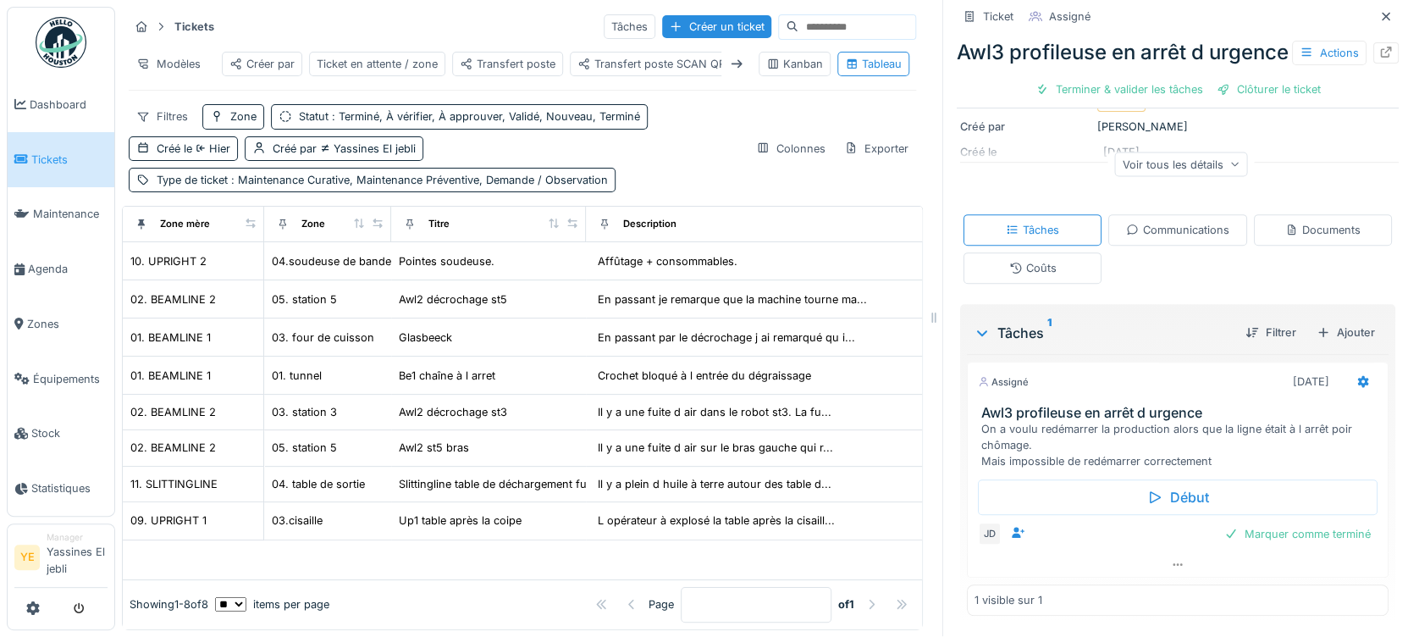
click at [502, 55] on div "Transfert poste" at bounding box center [507, 64] width 111 height 25
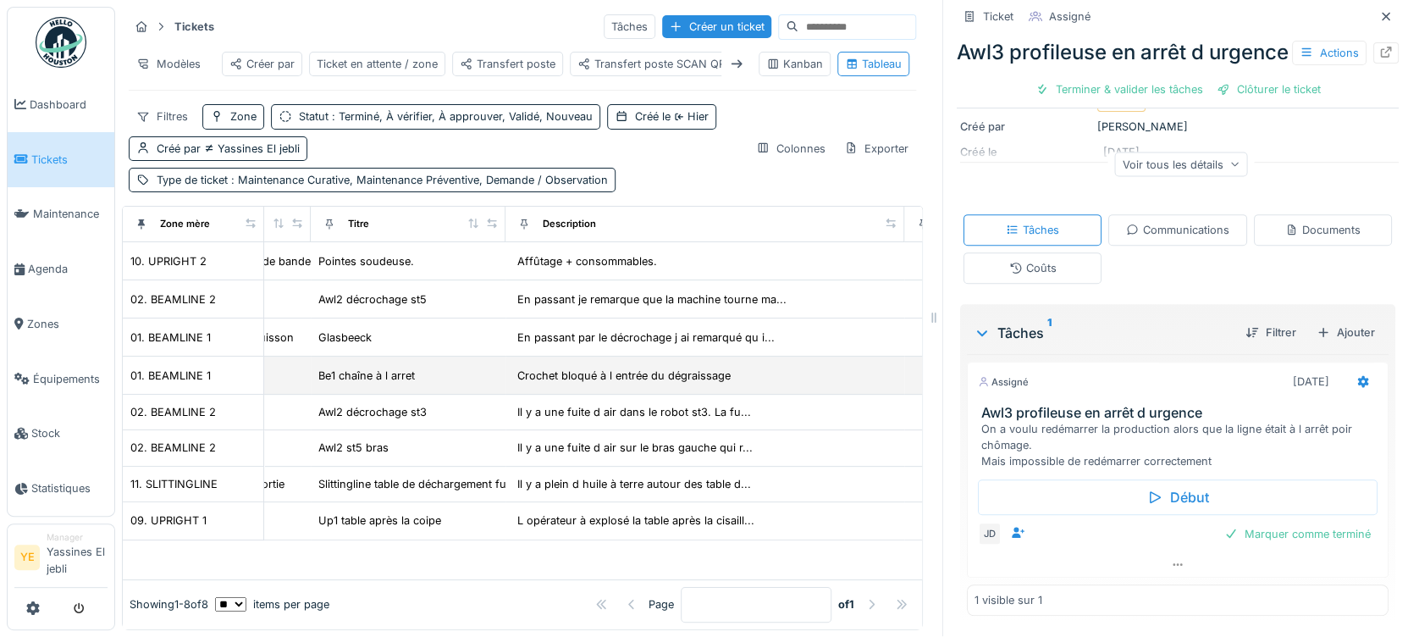
scroll to position [9, 0]
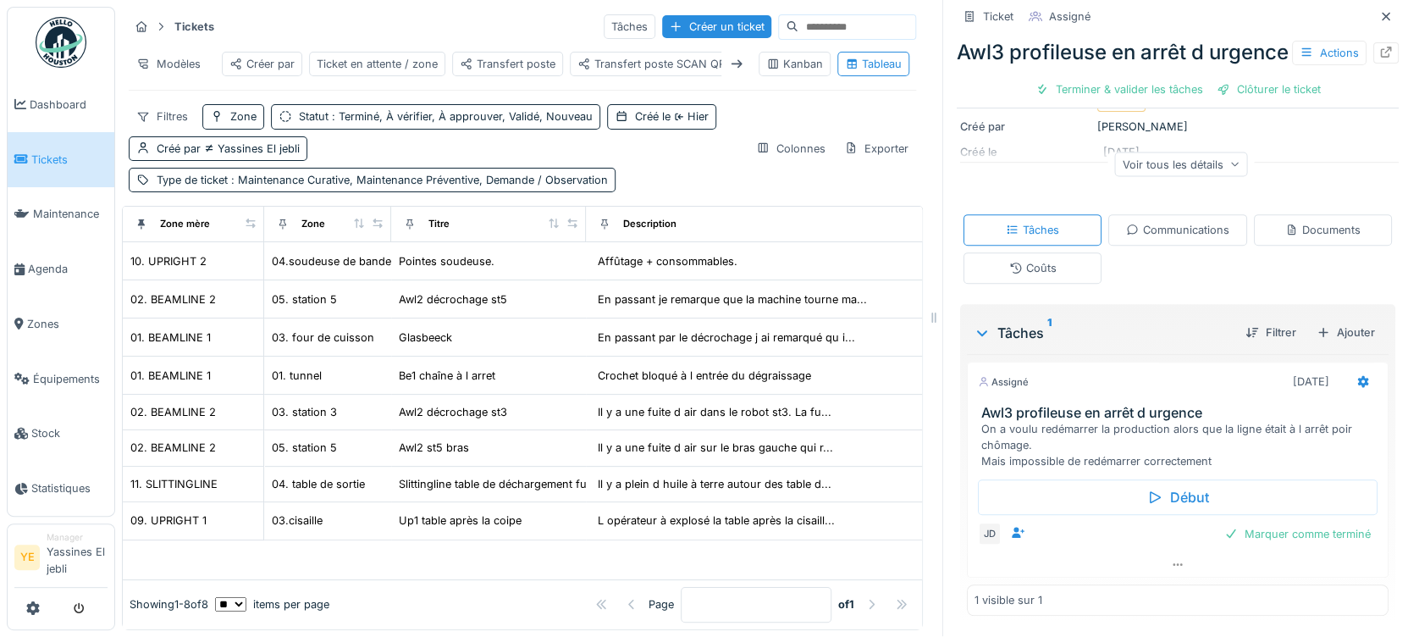
click at [51, 152] on span "Tickets" at bounding box center [69, 160] width 76 height 16
click at [75, 290] on link "Agenda" at bounding box center [61, 268] width 107 height 55
